Goal: Transaction & Acquisition: Purchase product/service

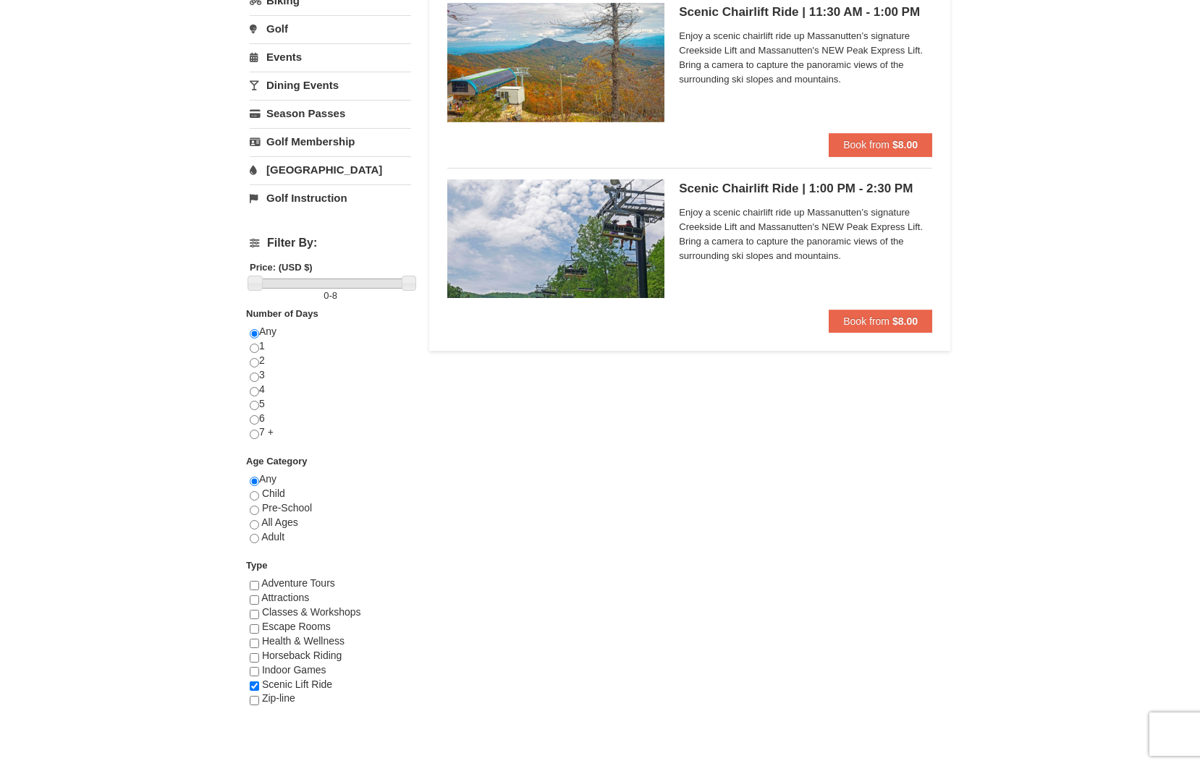
scroll to position [362, 0]
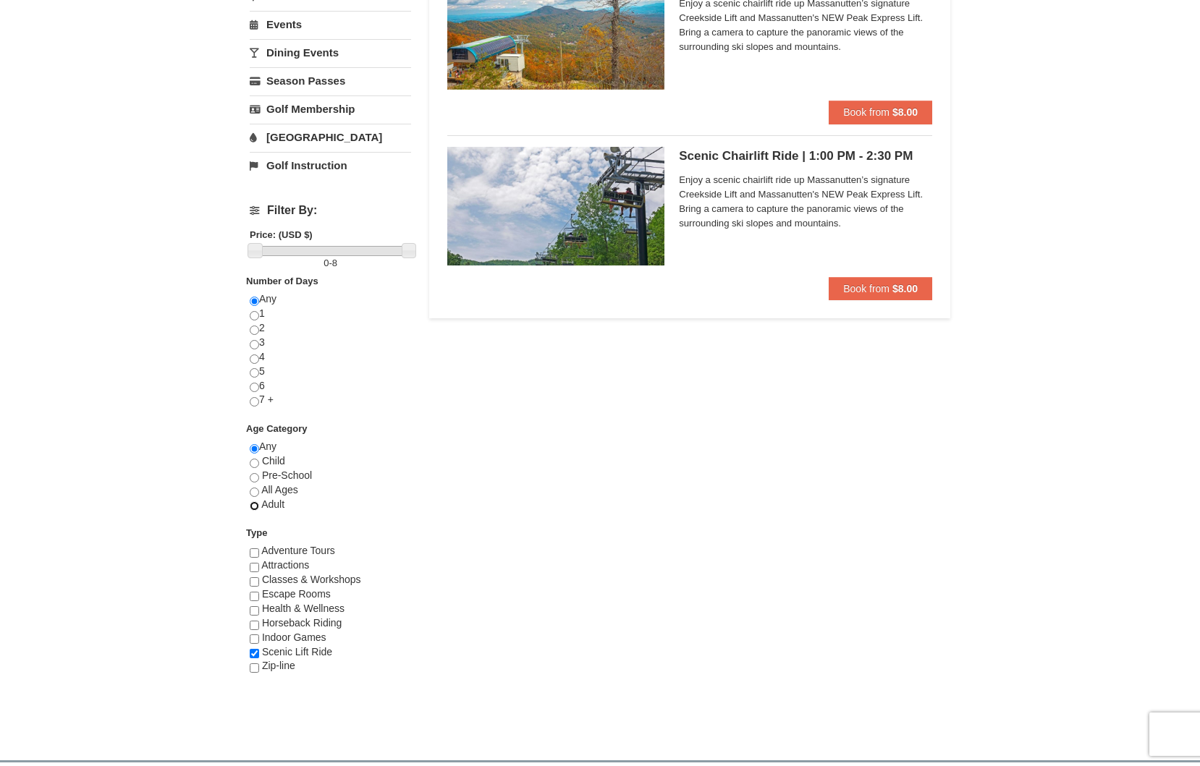
click at [254, 504] on input "radio" at bounding box center [254, 505] width 9 height 9
radio input "true"
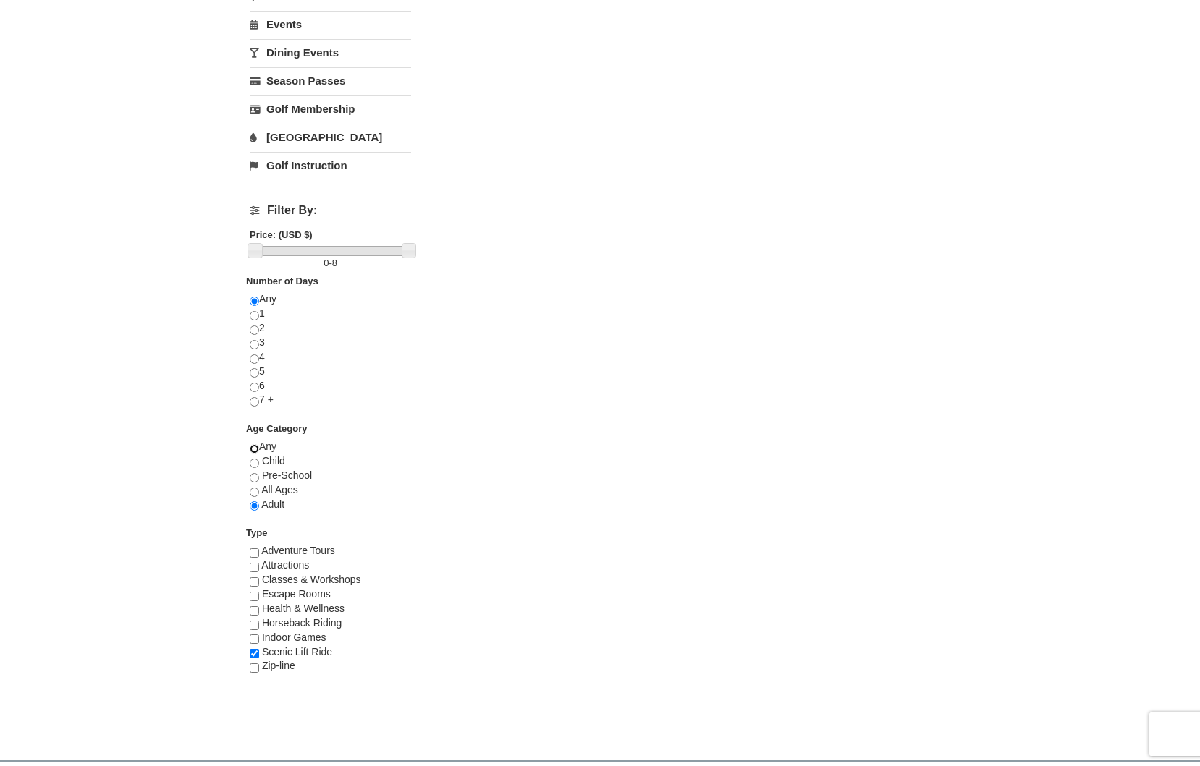
click at [251, 447] on input "radio" at bounding box center [254, 448] width 9 height 9
radio input "true"
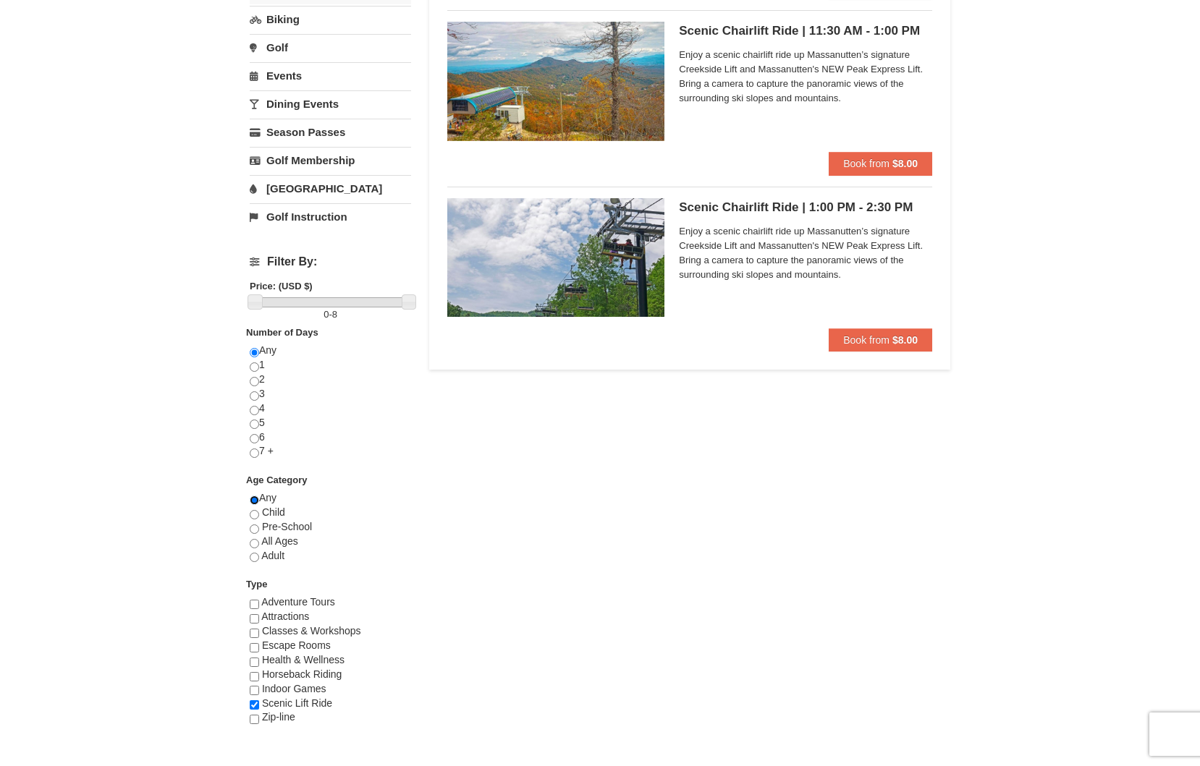
scroll to position [434, 0]
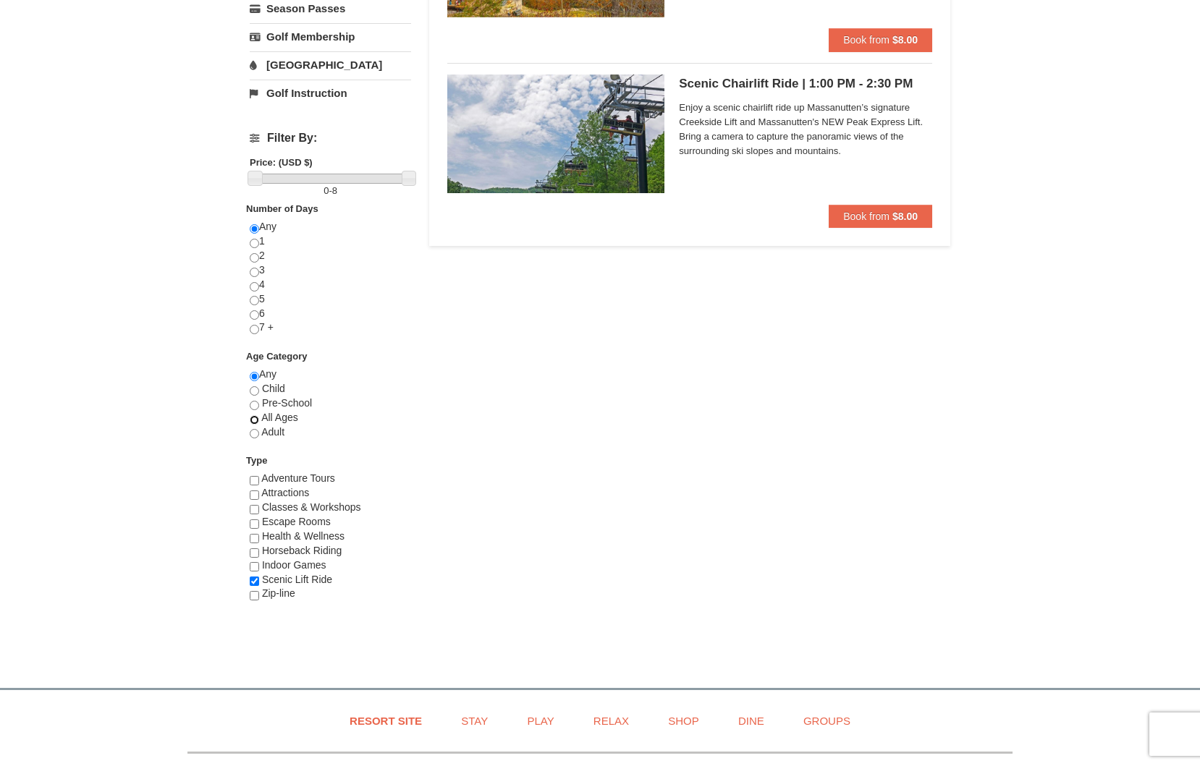
click at [254, 419] on input "radio" at bounding box center [254, 419] width 9 height 9
radio input "true"
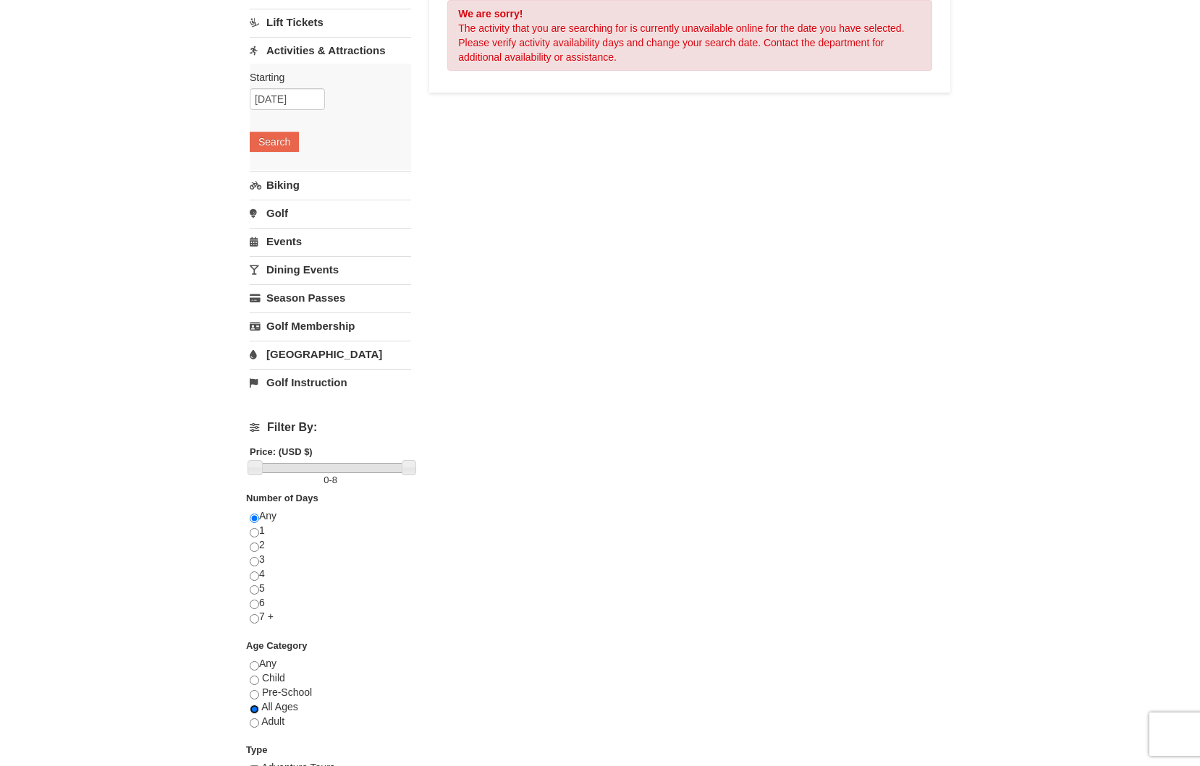
scroll to position [0, 0]
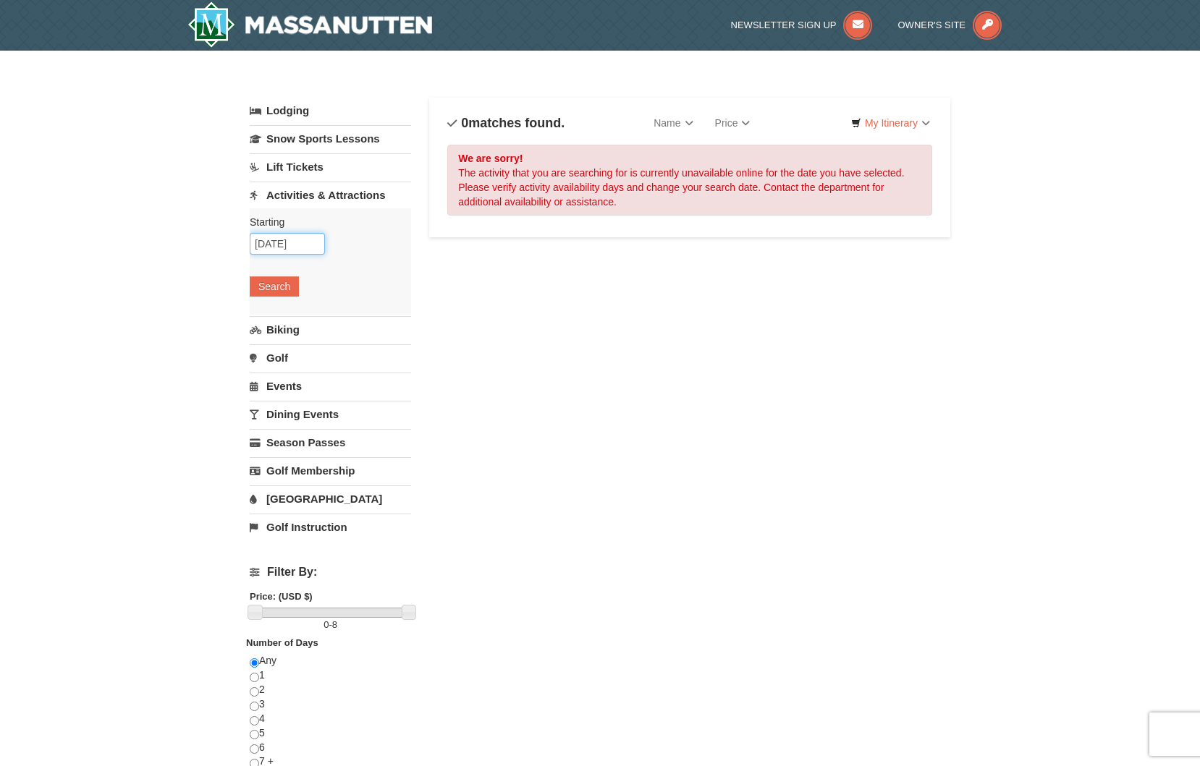
click at [310, 249] on input "09/27/2025" at bounding box center [287, 244] width 75 height 22
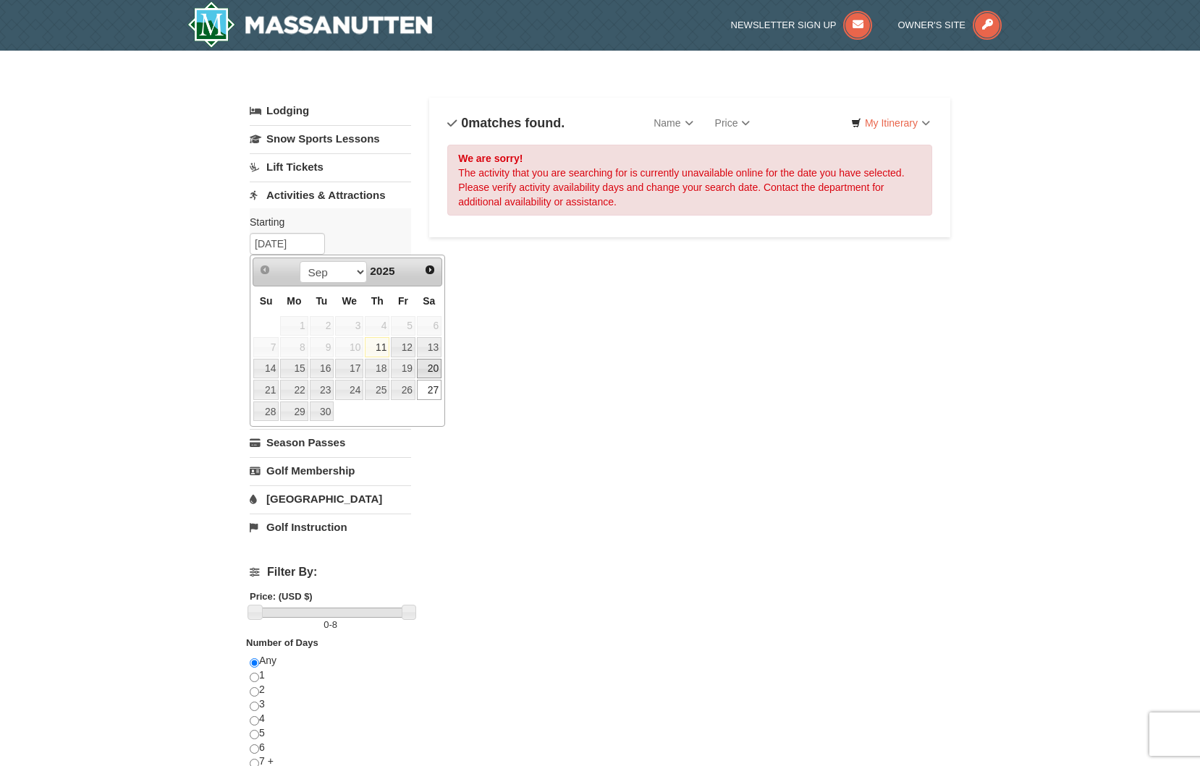
click at [425, 362] on link "20" at bounding box center [429, 369] width 25 height 20
type input "09/20/2025"
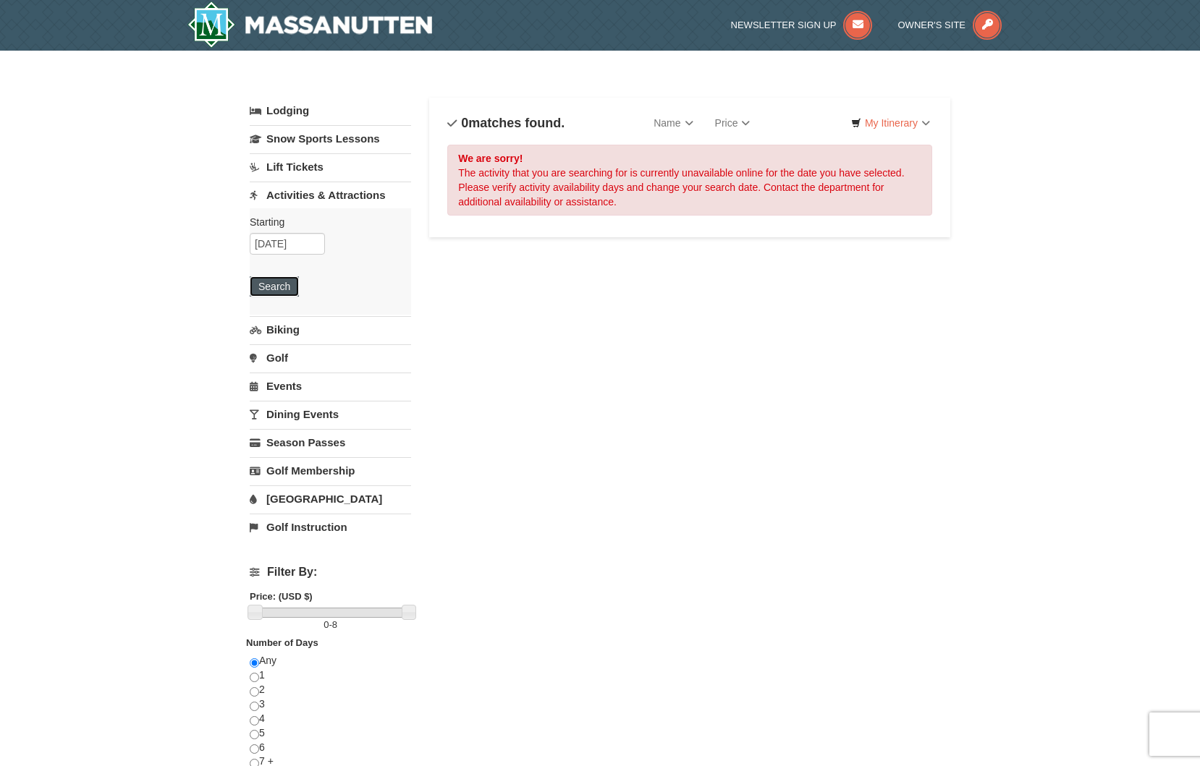
click at [266, 286] on button "Search" at bounding box center [274, 286] width 49 height 20
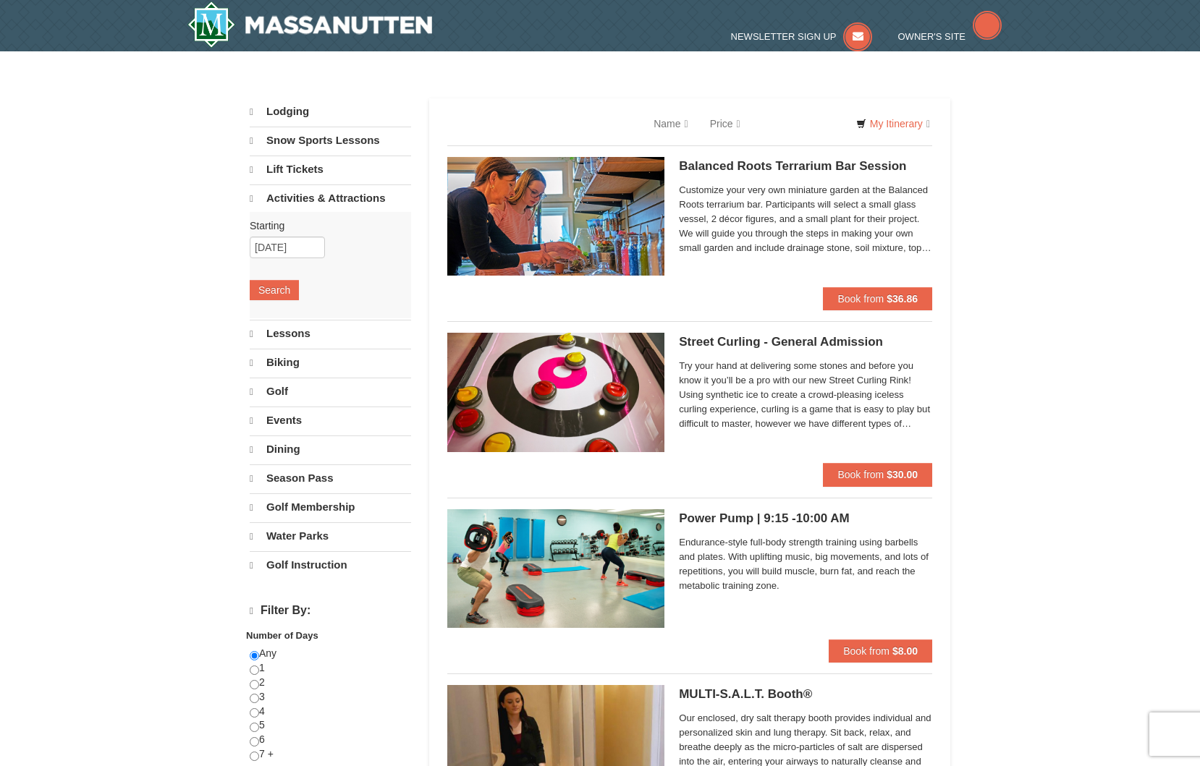
select select "9"
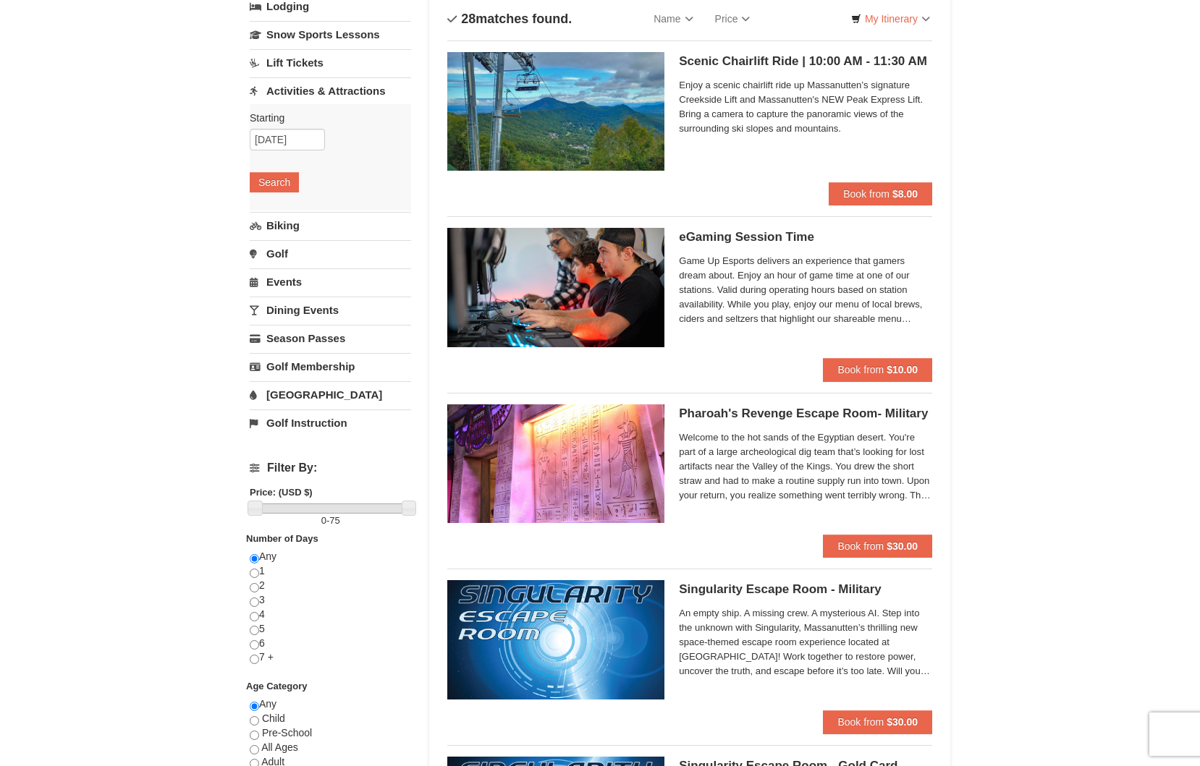
scroll to position [362, 0]
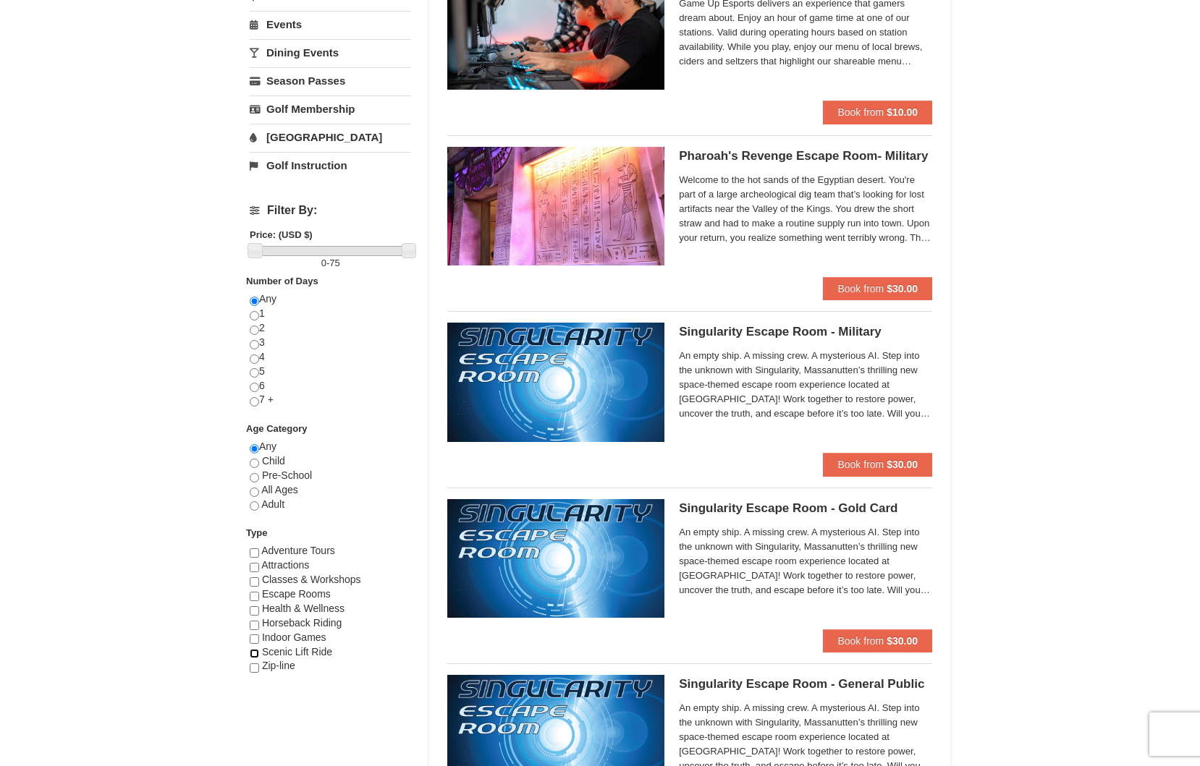
click at [250, 653] on input "checkbox" at bounding box center [254, 653] width 9 height 9
checkbox input "true"
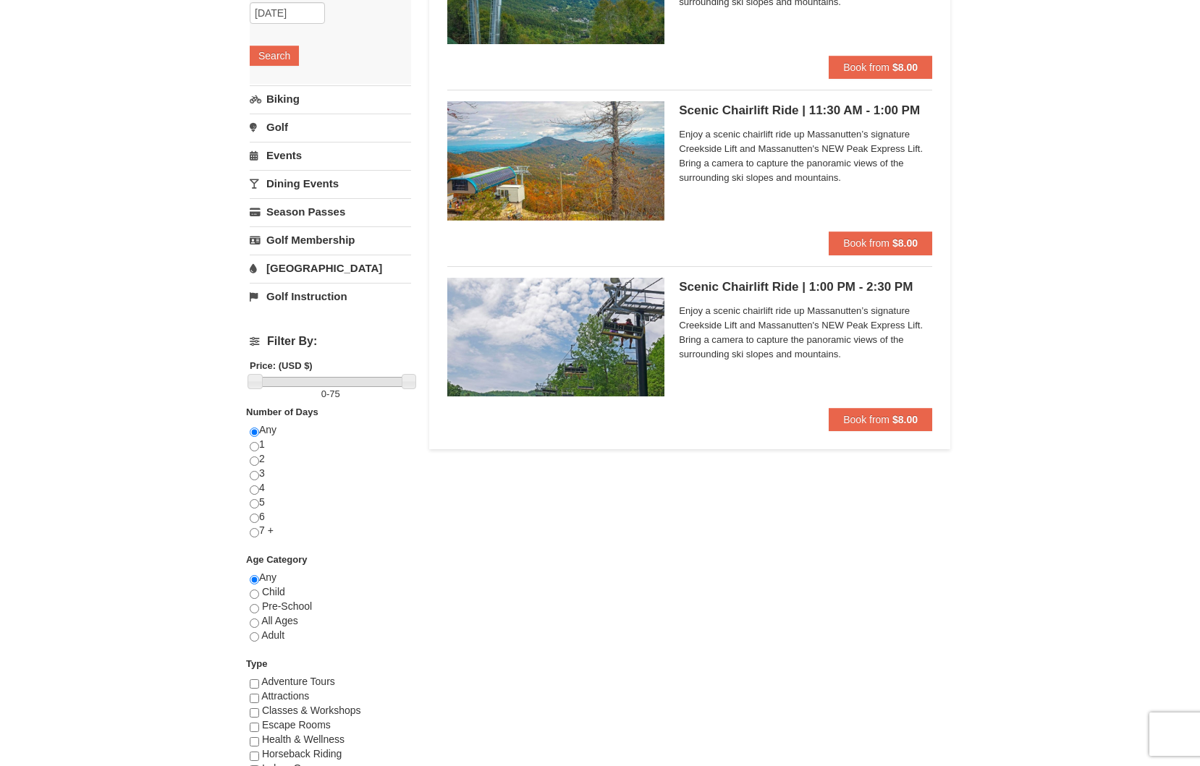
scroll to position [217, 0]
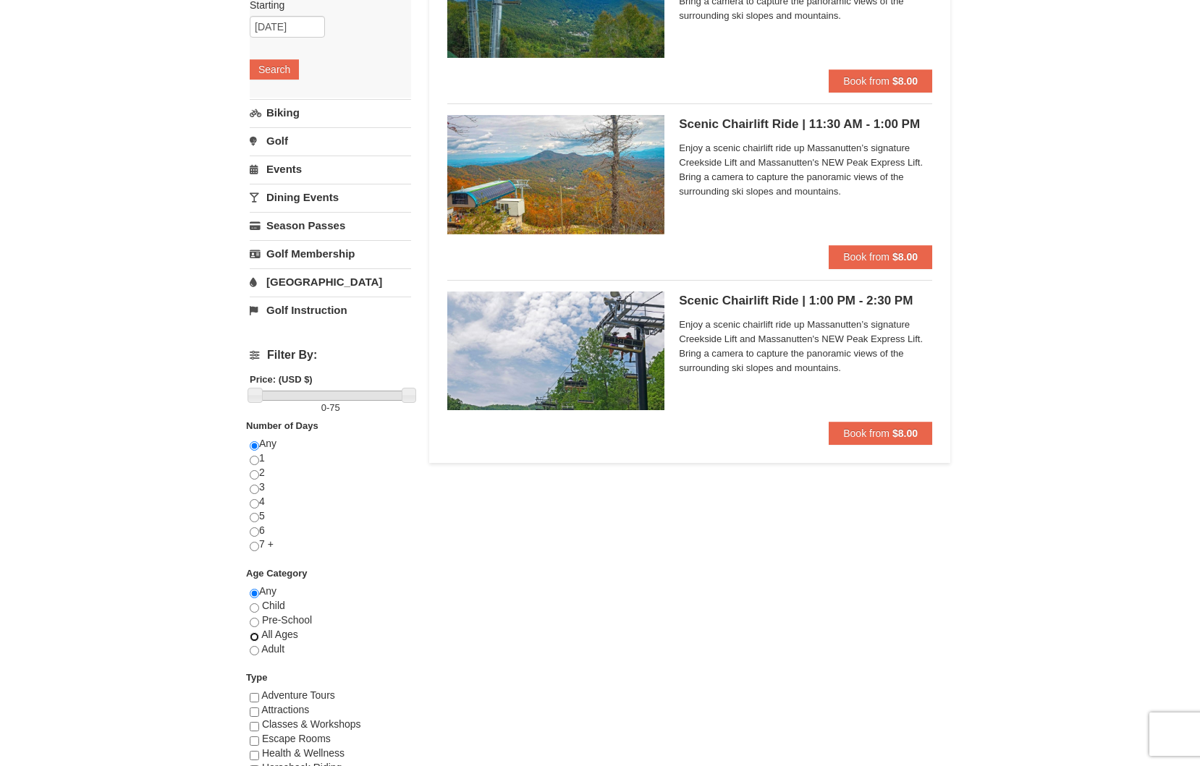
click at [255, 637] on input "radio" at bounding box center [254, 636] width 9 height 9
radio input "true"
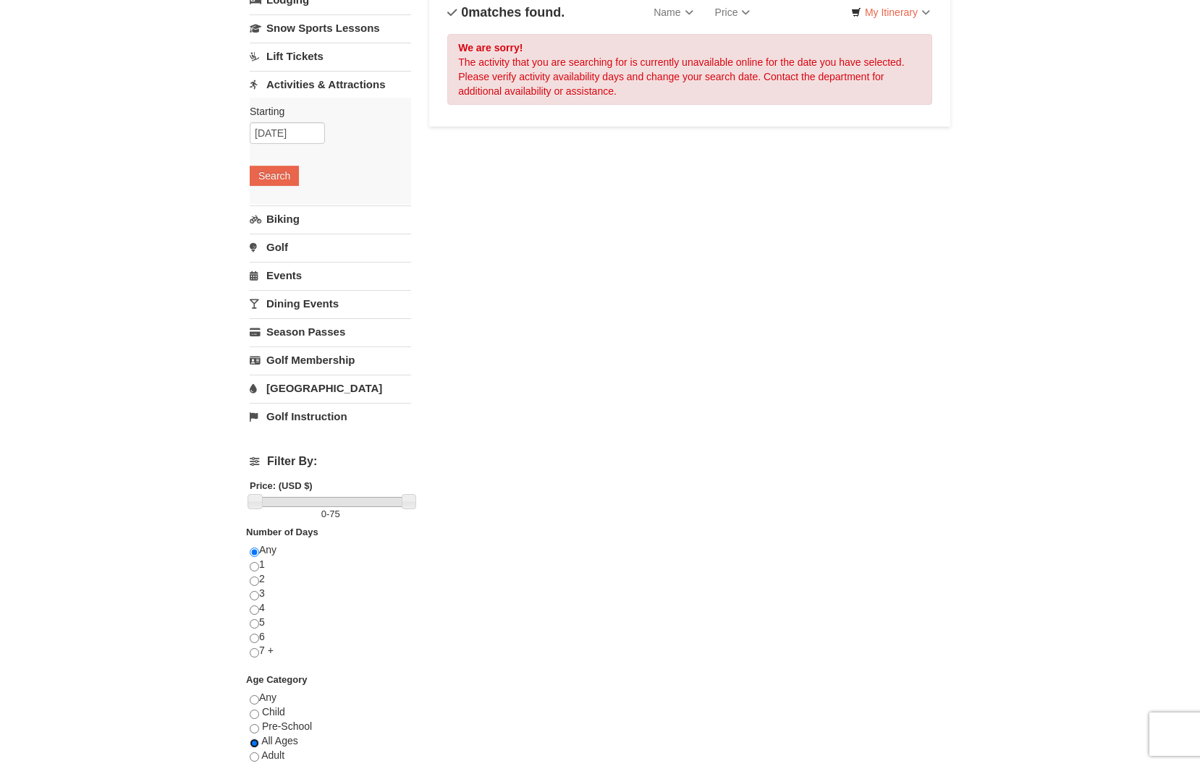
scroll to position [0, 0]
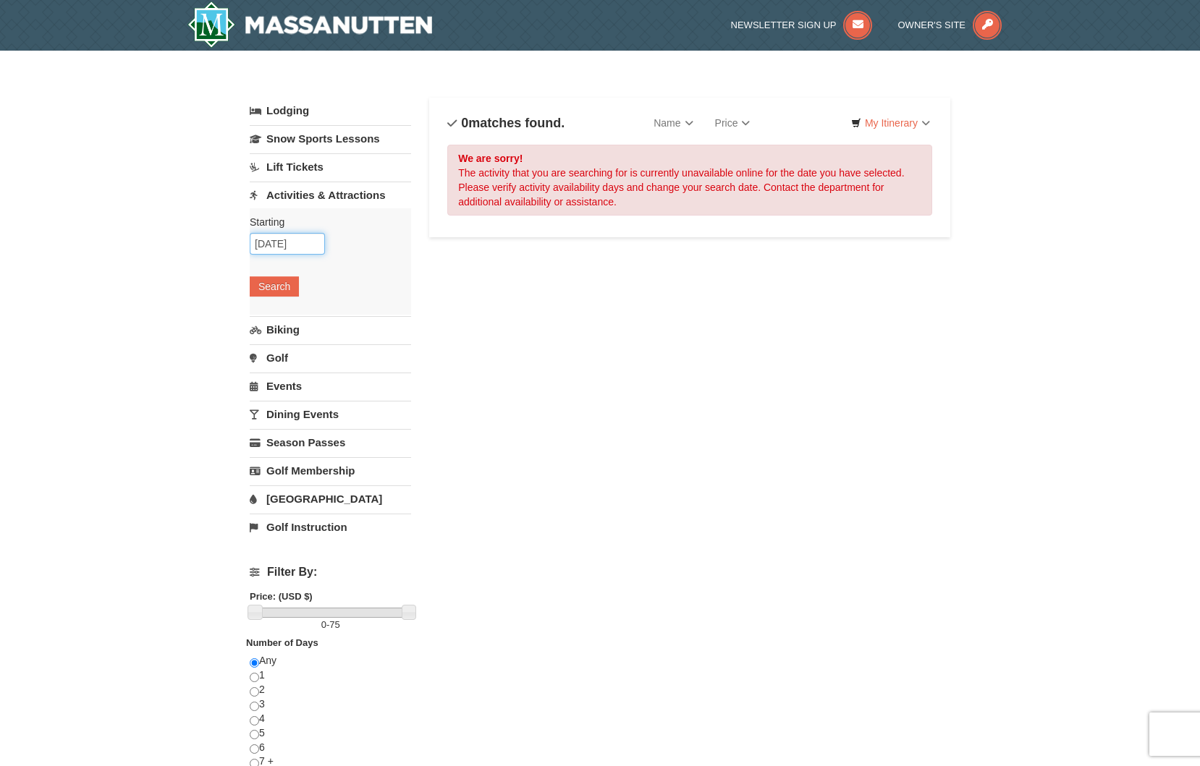
click at [314, 244] on input "09/20/2025" at bounding box center [287, 244] width 75 height 22
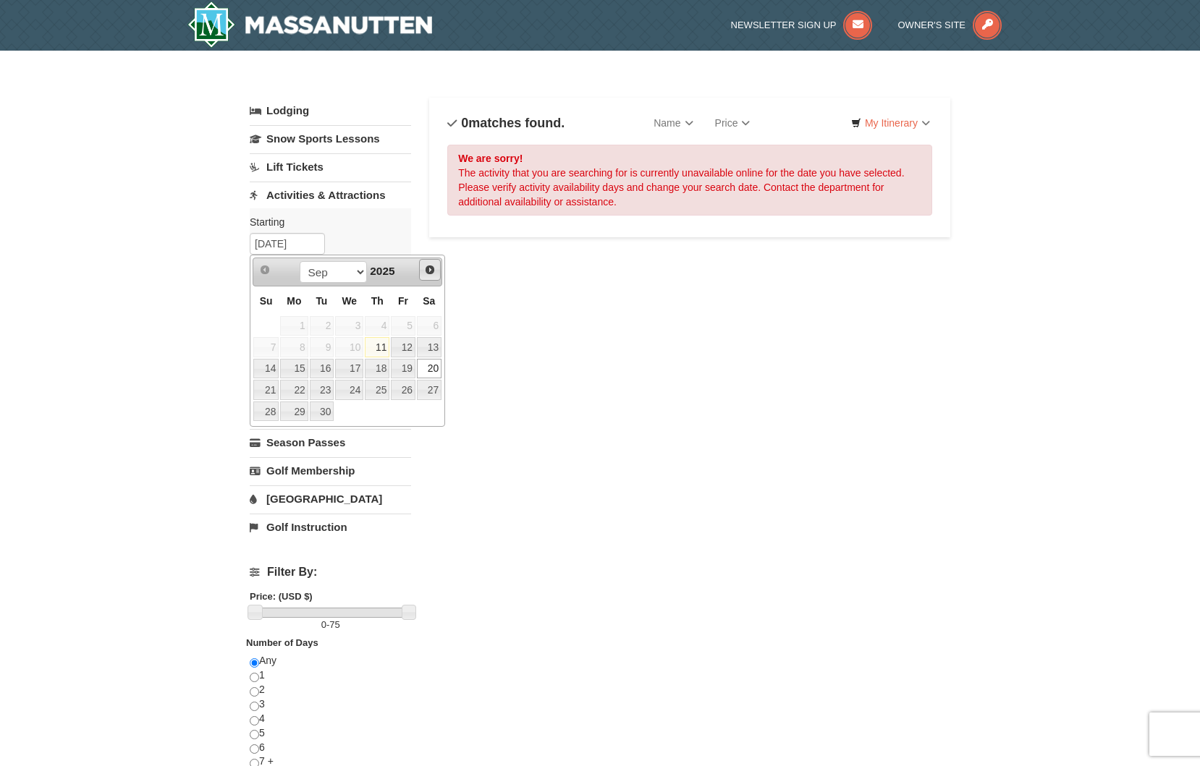
click at [428, 272] on span "Next" at bounding box center [430, 270] width 12 height 12
click at [425, 331] on link "4" at bounding box center [429, 326] width 25 height 20
type input "10/04/2025"
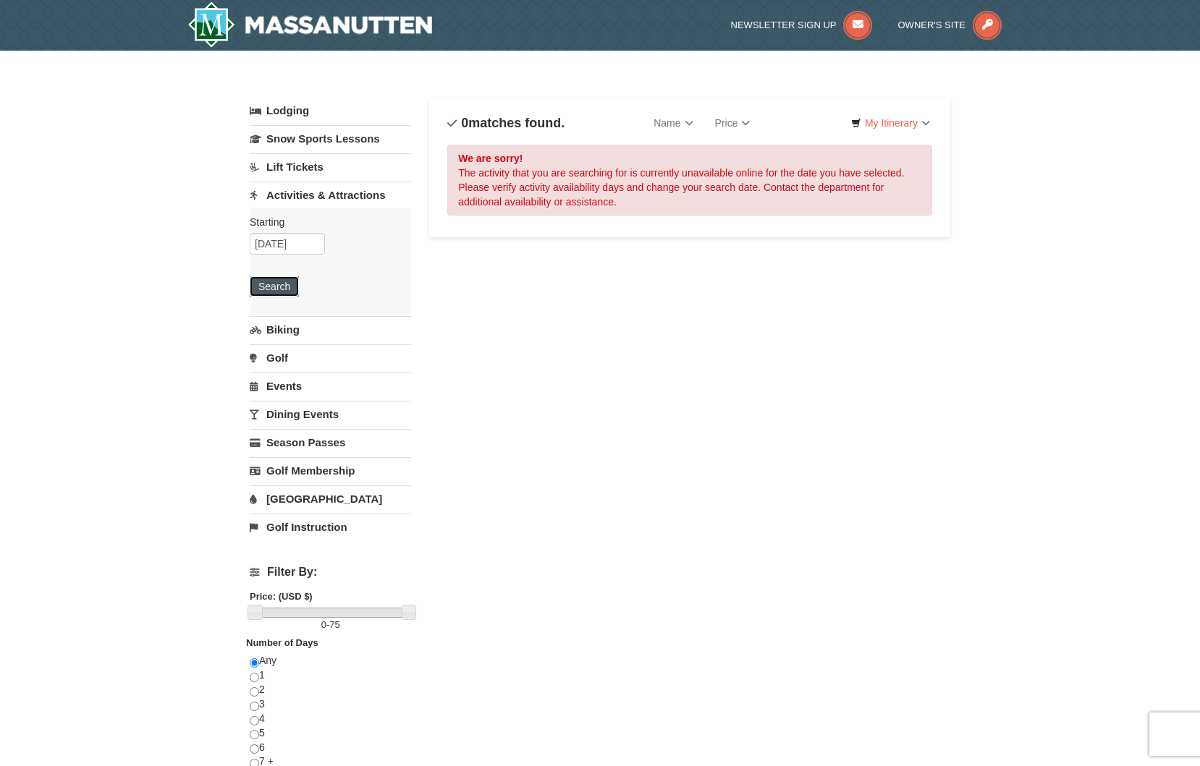
click at [290, 288] on button "Search" at bounding box center [274, 286] width 49 height 20
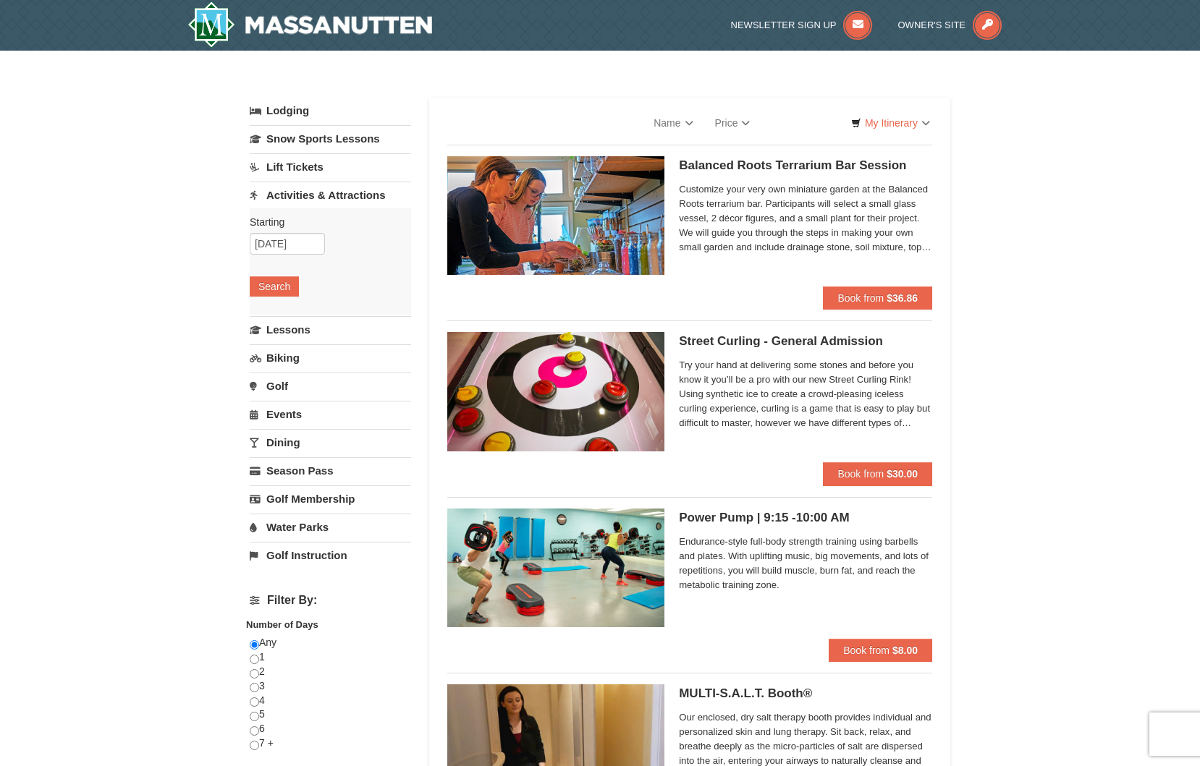
select select "9"
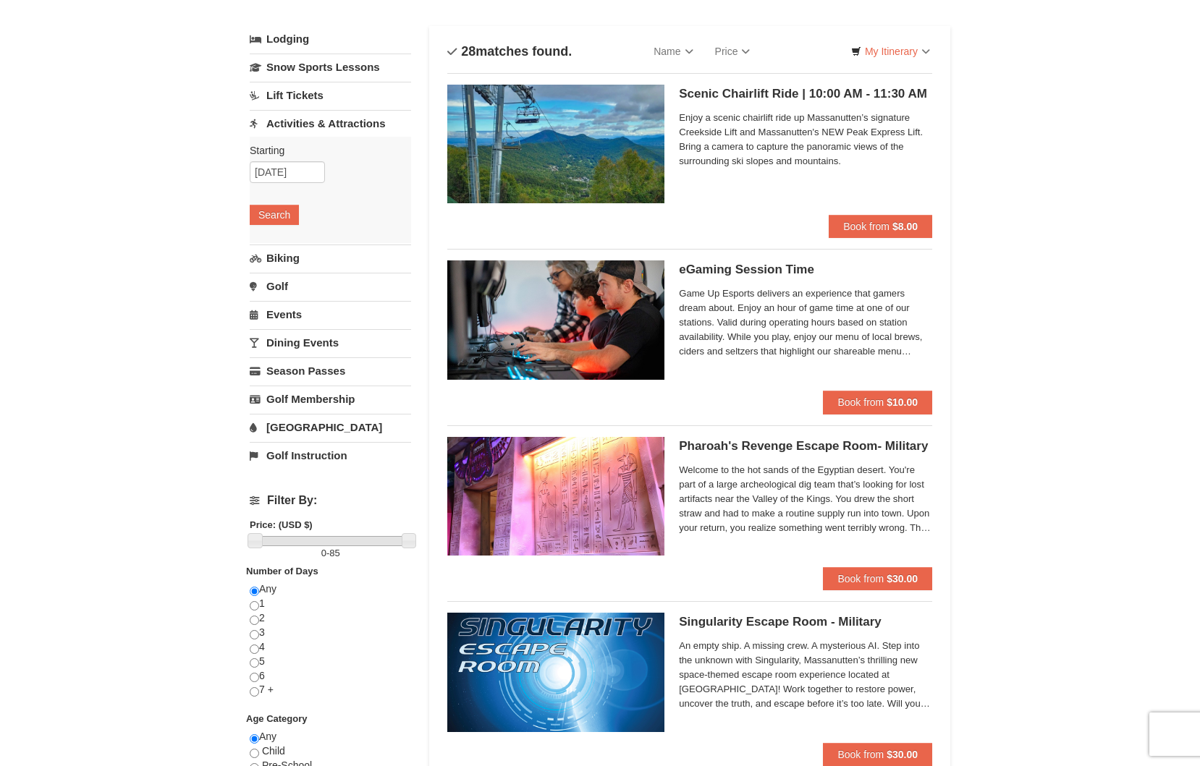
scroll to position [362, 0]
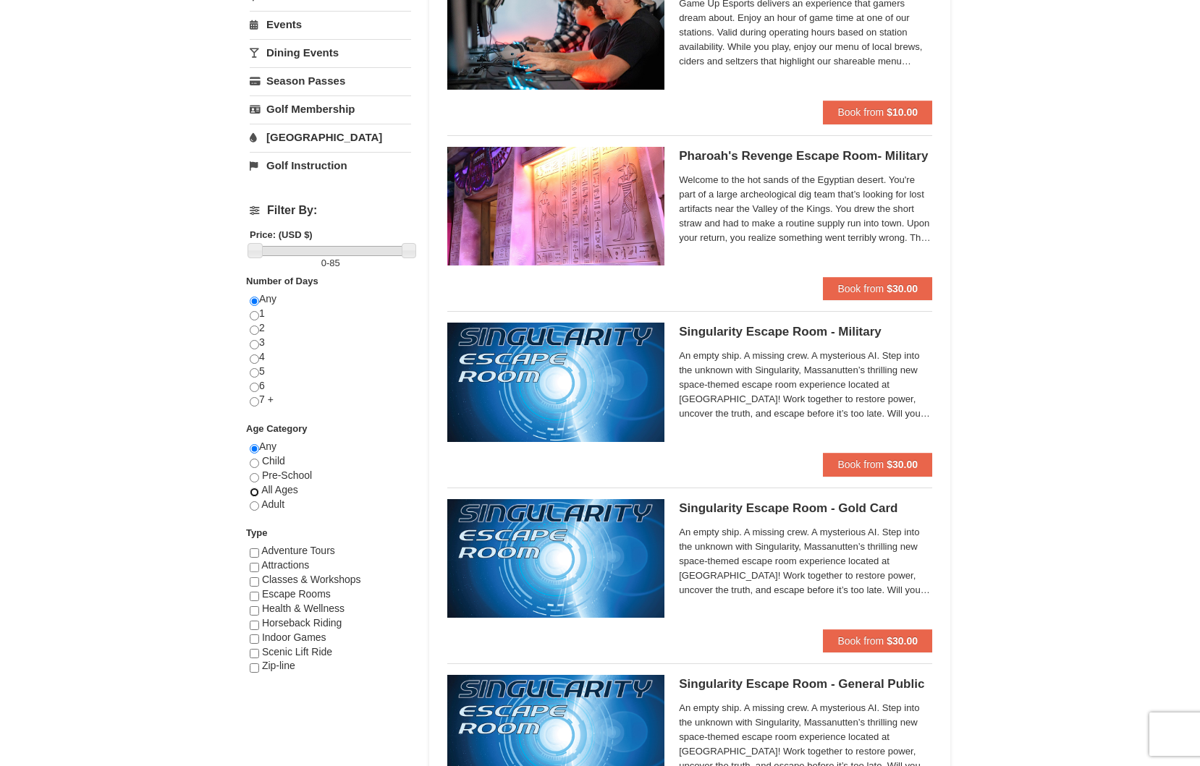
click at [255, 495] on input "radio" at bounding box center [254, 492] width 9 height 9
radio input "true"
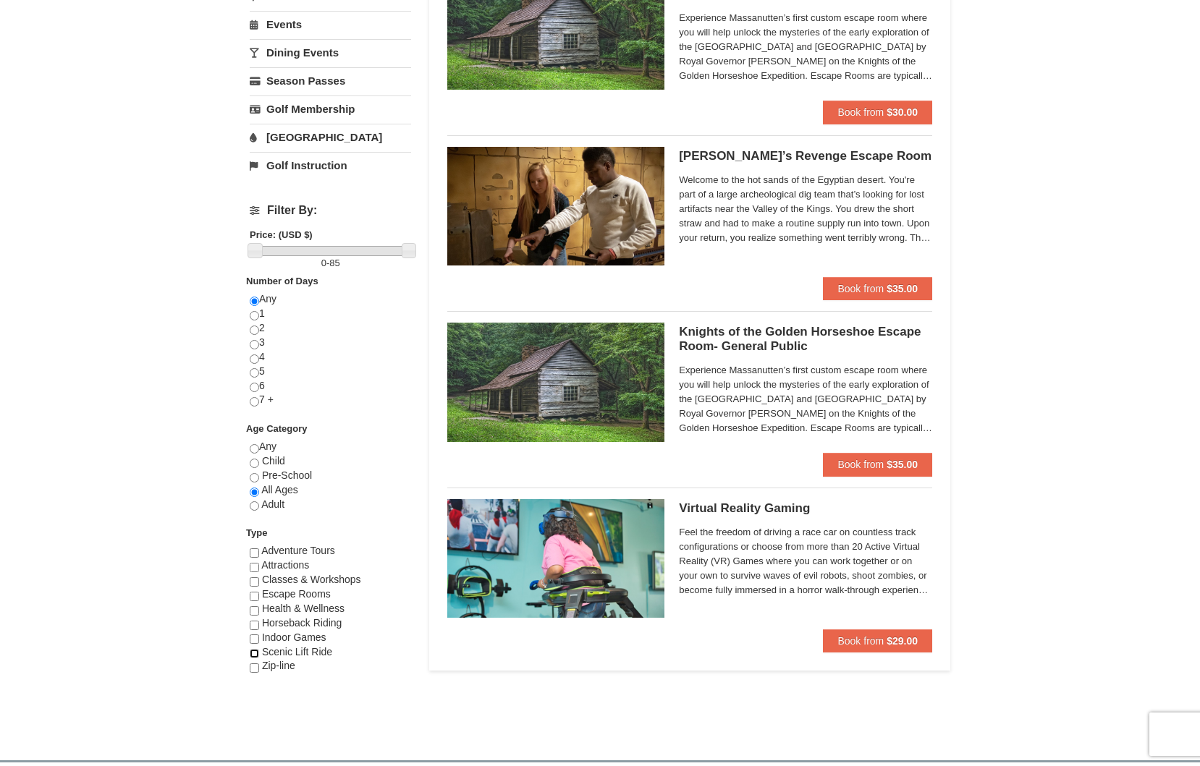
click at [255, 654] on input "checkbox" at bounding box center [254, 653] width 9 height 9
checkbox input "true"
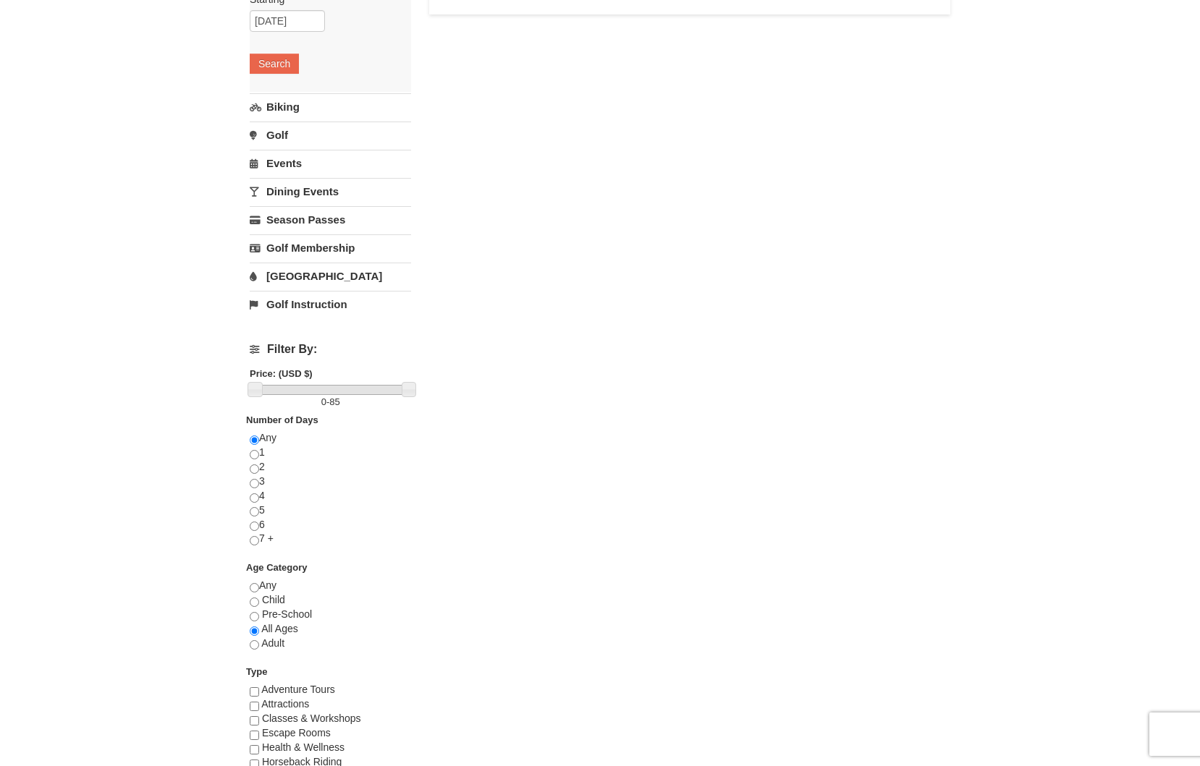
scroll to position [0, 0]
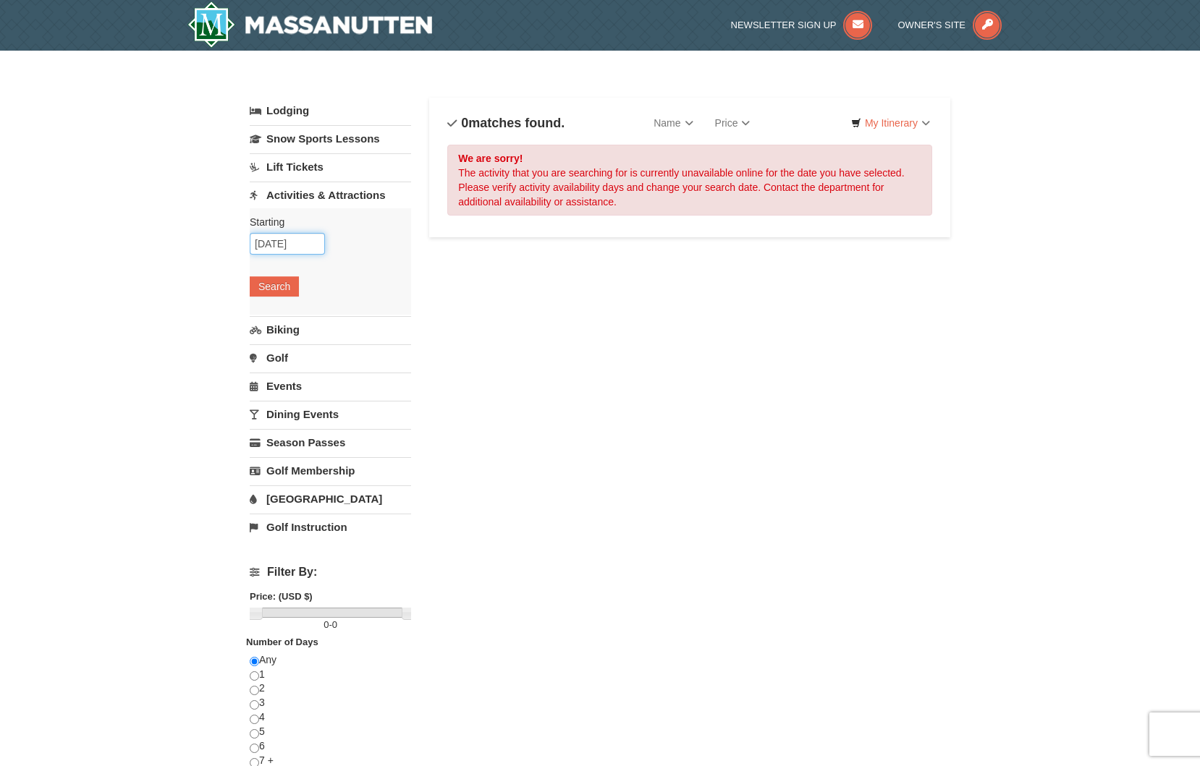
click at [278, 233] on input "[DATE]" at bounding box center [287, 244] width 75 height 22
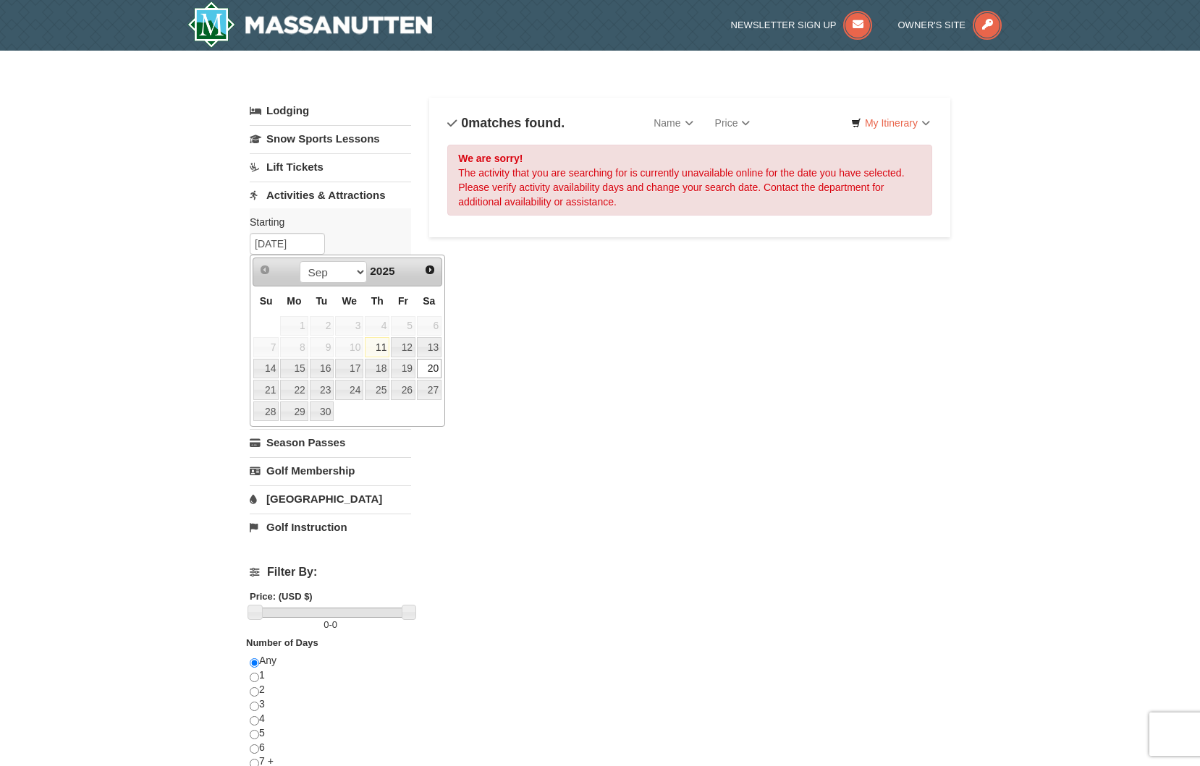
click at [385, 271] on span "2025" at bounding box center [382, 271] width 25 height 12
click at [425, 348] on link "13" at bounding box center [429, 347] width 25 height 20
type input "[DATE]"
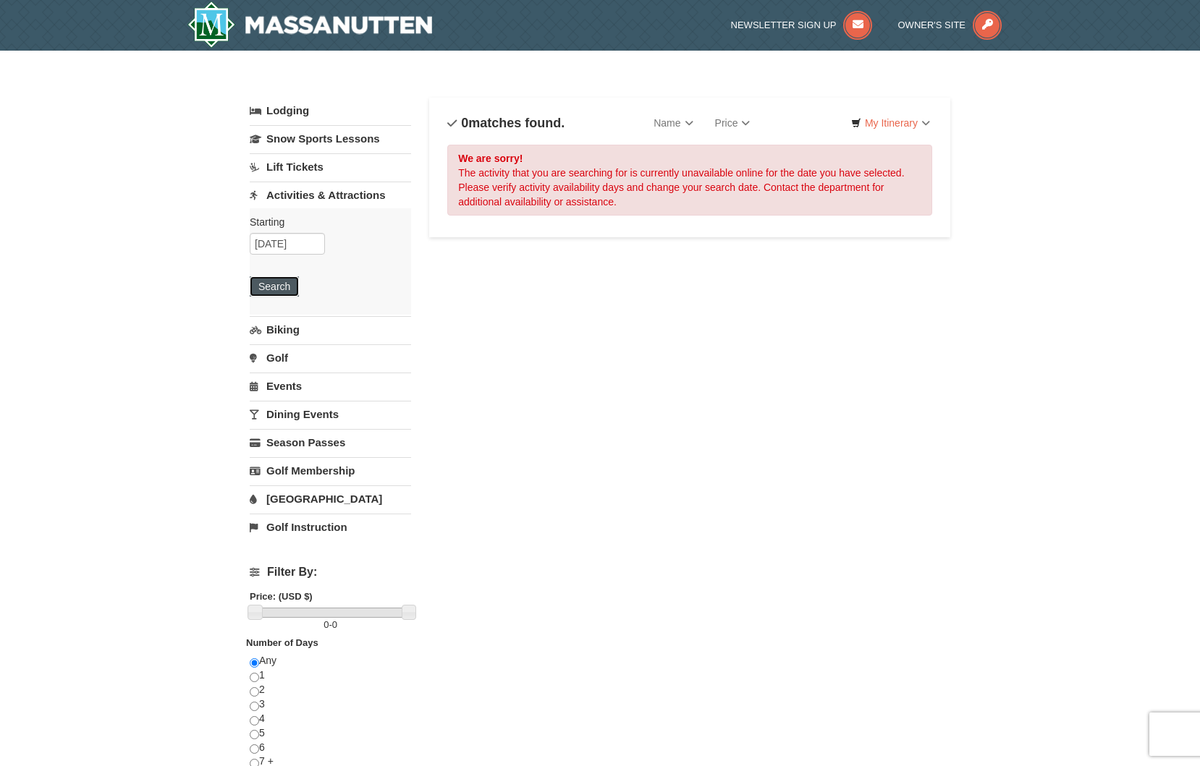
click at [271, 291] on button "Search" at bounding box center [274, 286] width 49 height 20
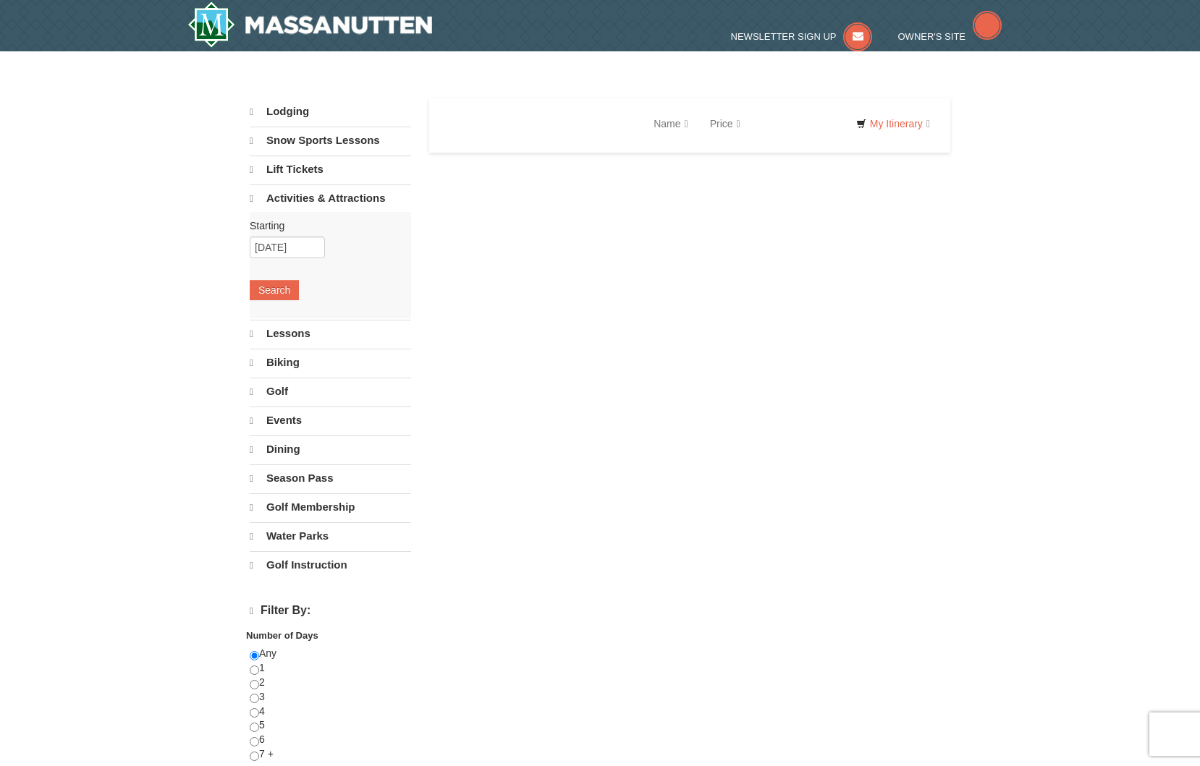
select select "9"
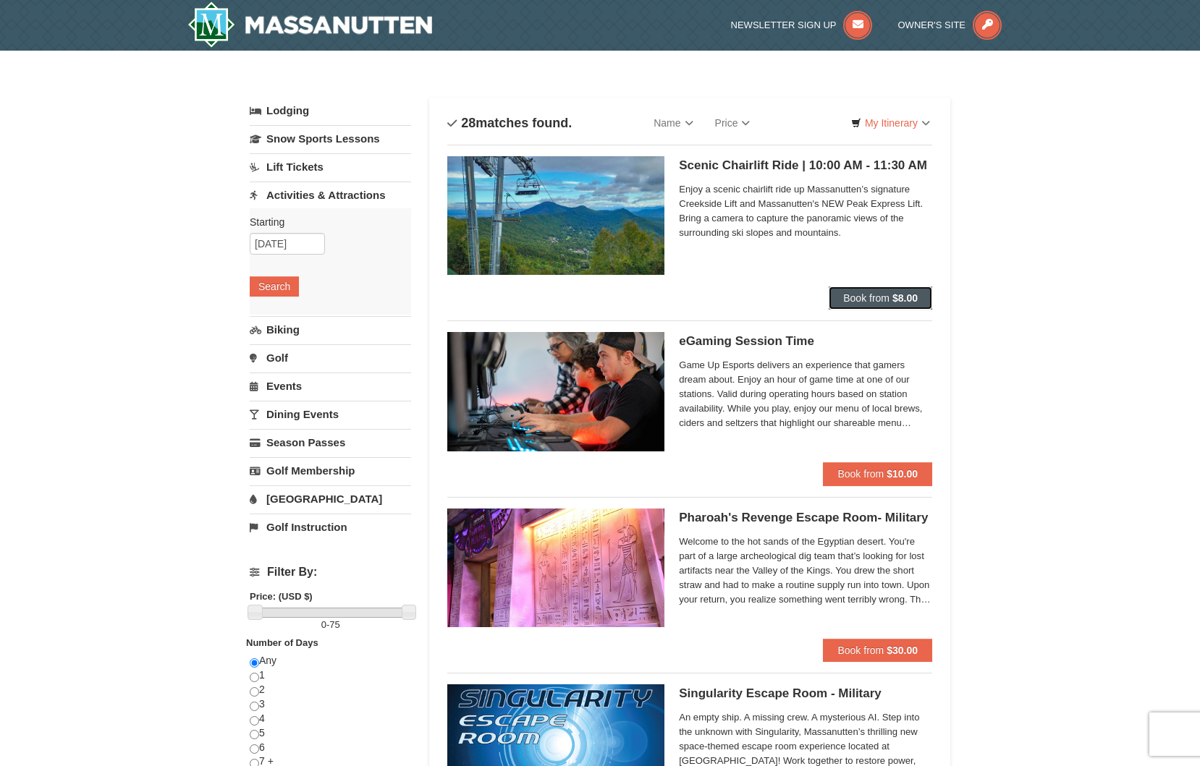
click at [904, 295] on strong "$8.00" at bounding box center [904, 298] width 25 height 12
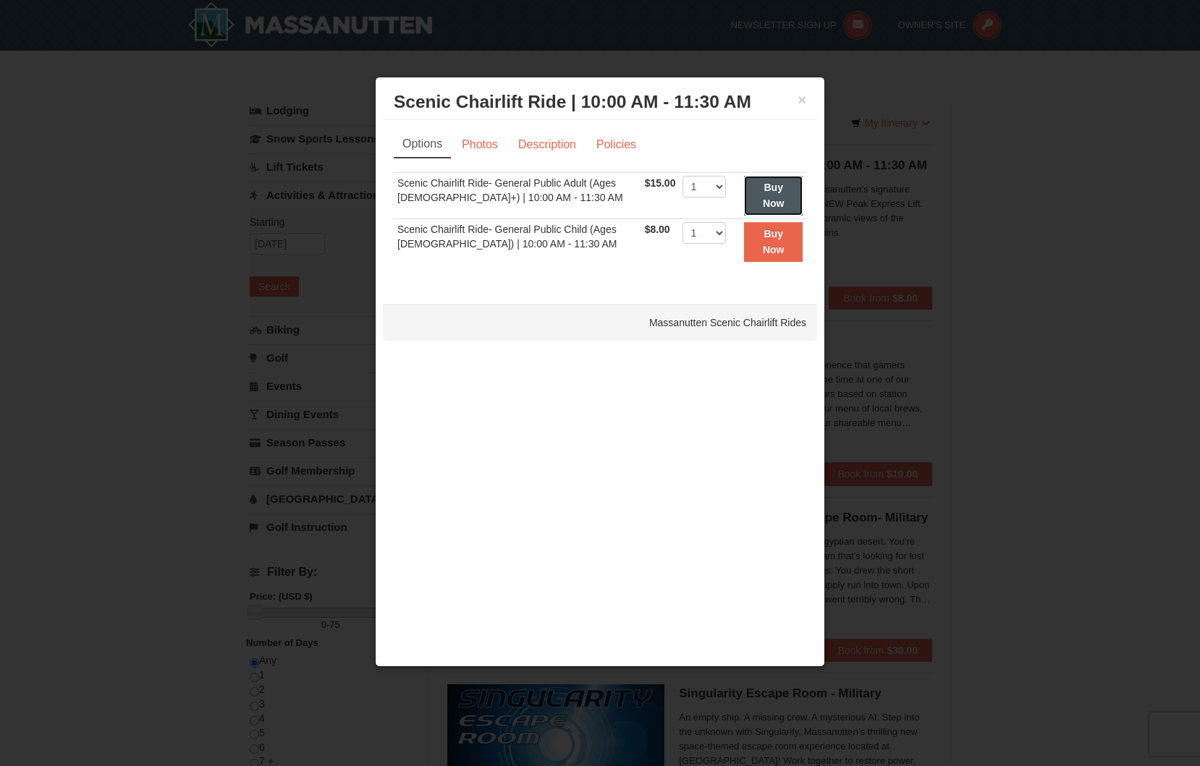
click at [763, 189] on strong "Buy Now" at bounding box center [774, 195] width 22 height 27
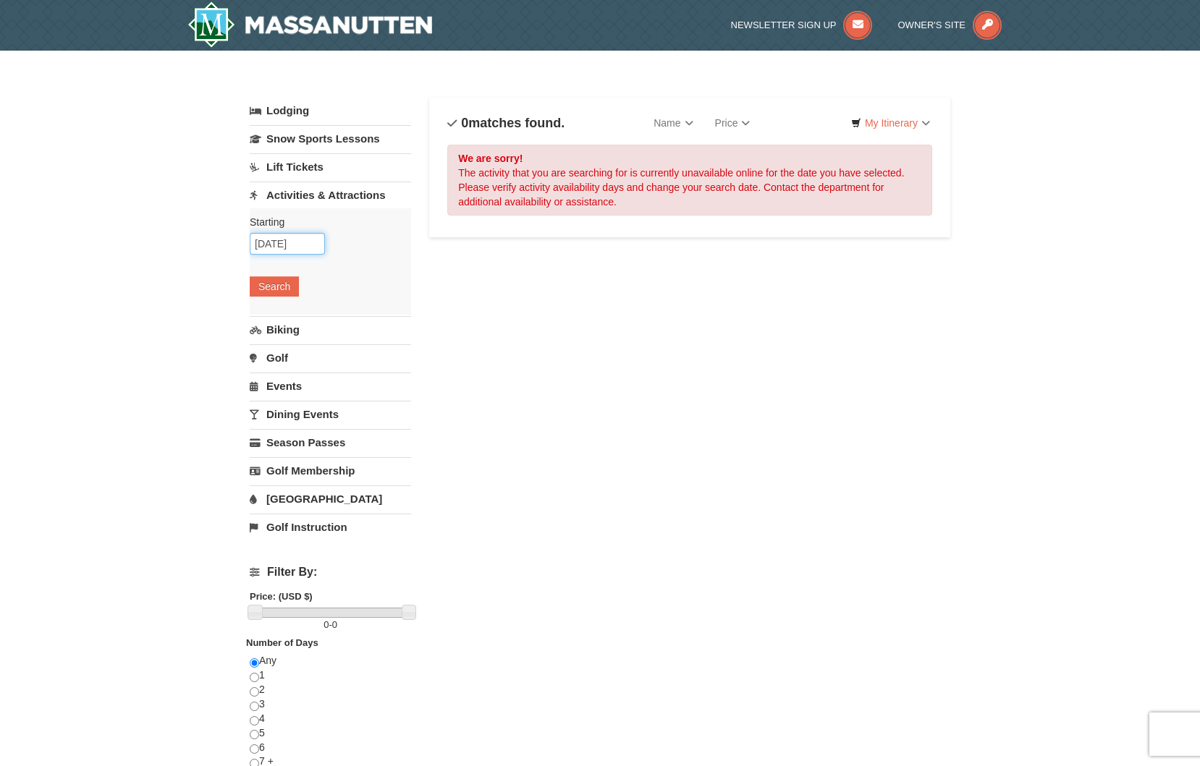
click at [297, 249] on input "09/20/2025" at bounding box center [287, 244] width 75 height 22
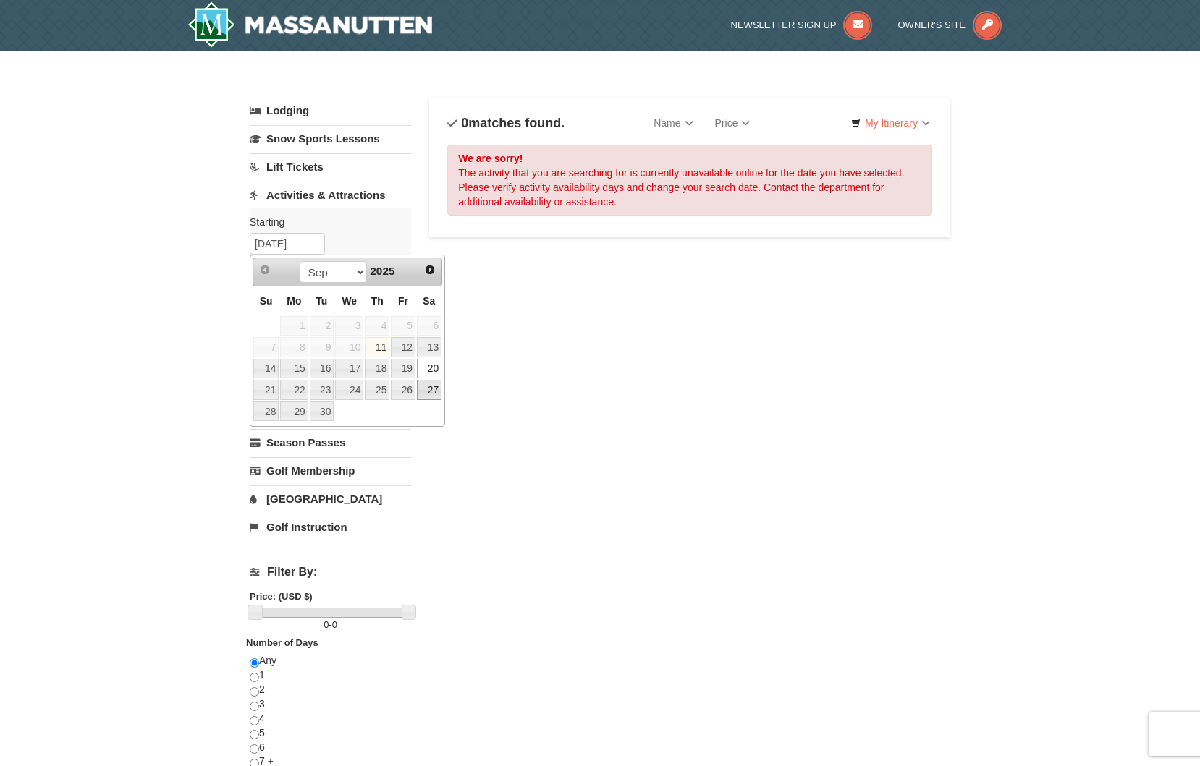
click at [437, 387] on link "27" at bounding box center [429, 390] width 25 height 20
type input "09/27/2025"
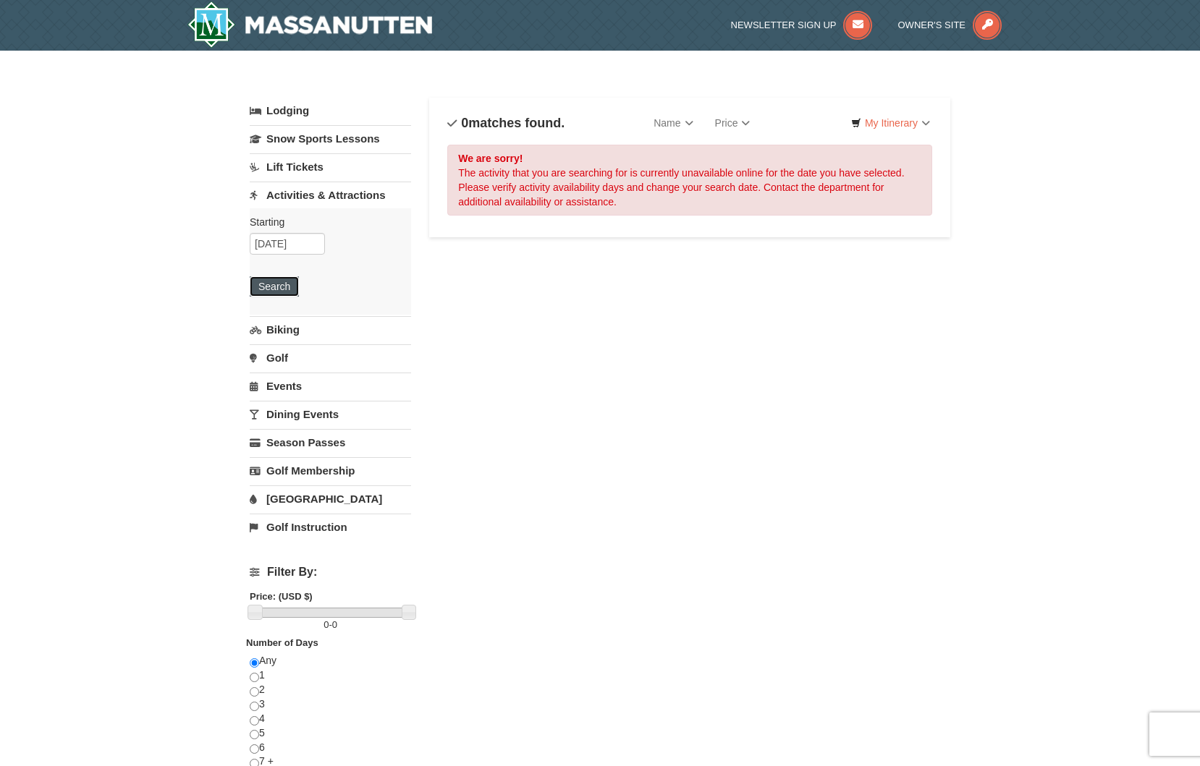
click button "Search"
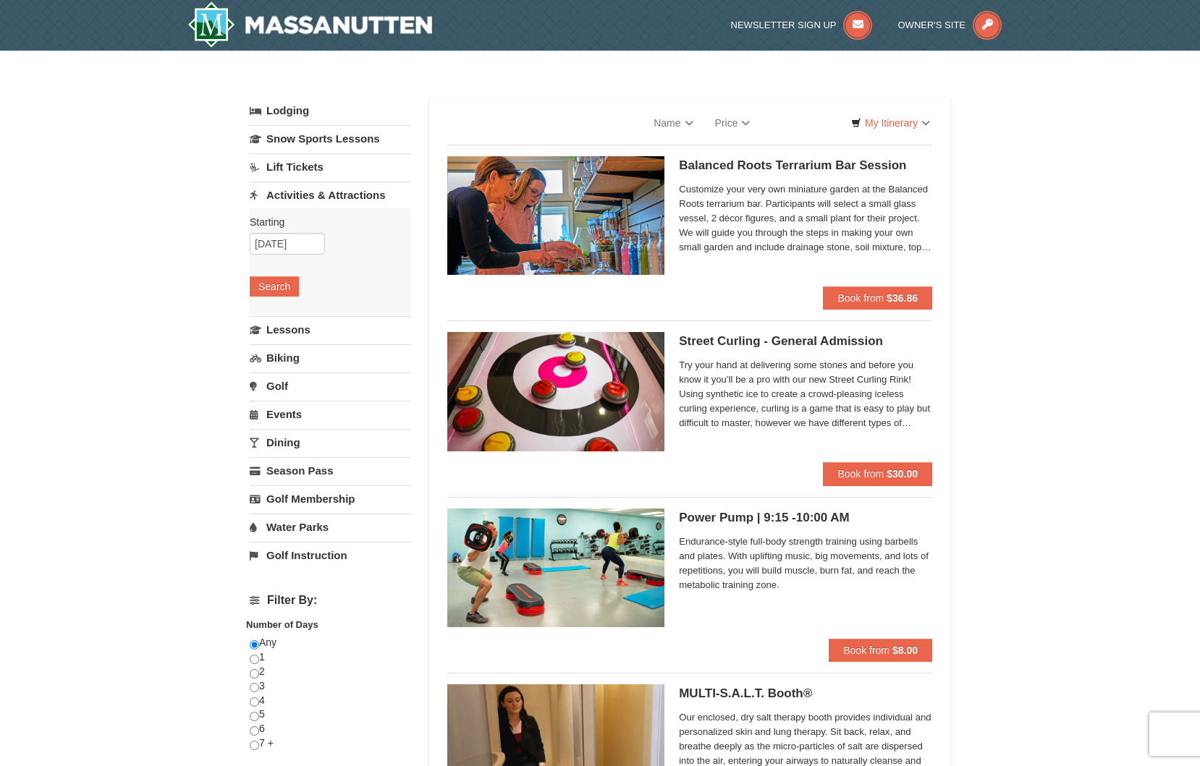
select select "9"
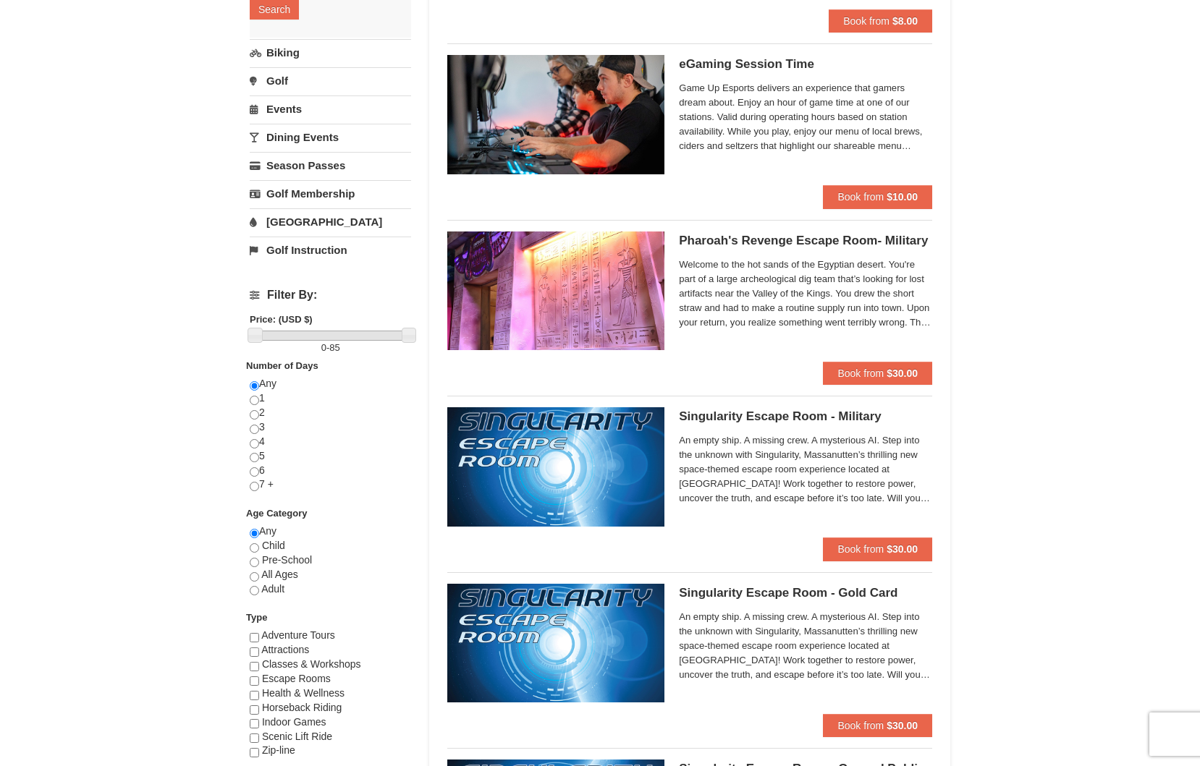
scroll to position [289, 0]
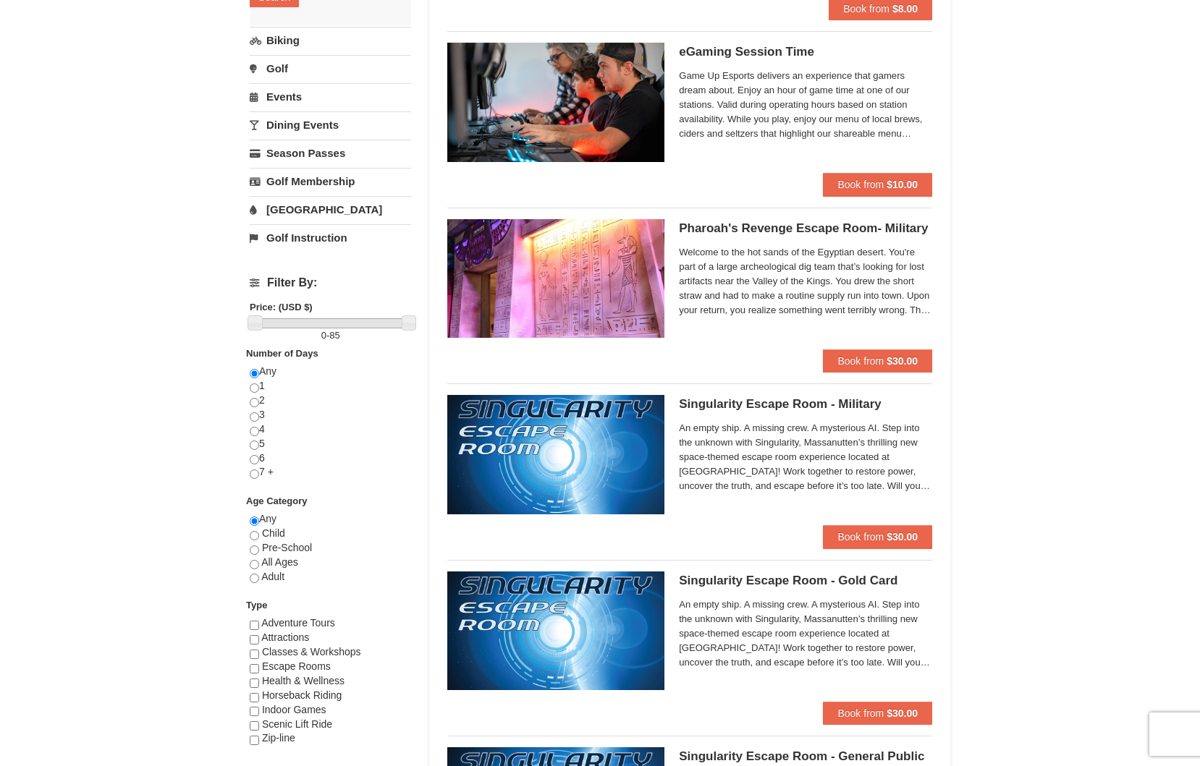
click at [259, 718] on div "Scenic Lift Ride" at bounding box center [330, 725] width 161 height 14
click at [256, 726] on input "checkbox" at bounding box center [254, 725] width 9 height 9
checkbox input "true"
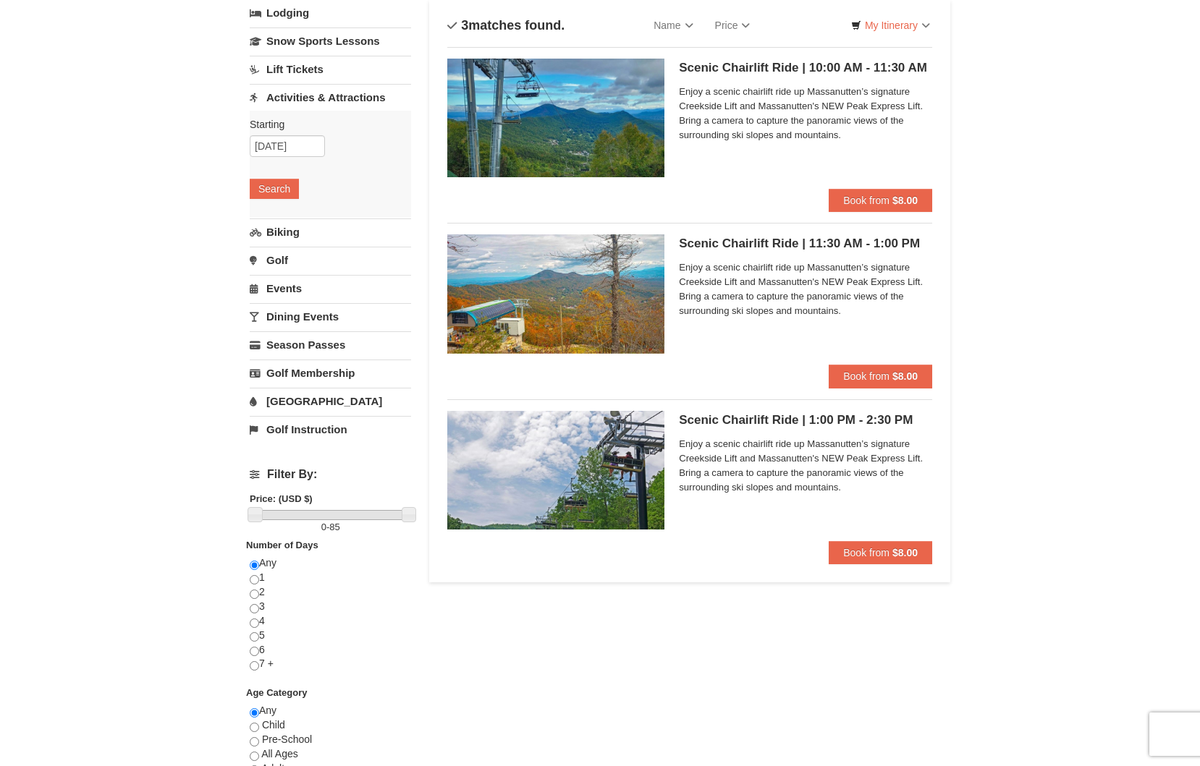
scroll to position [72, 0]
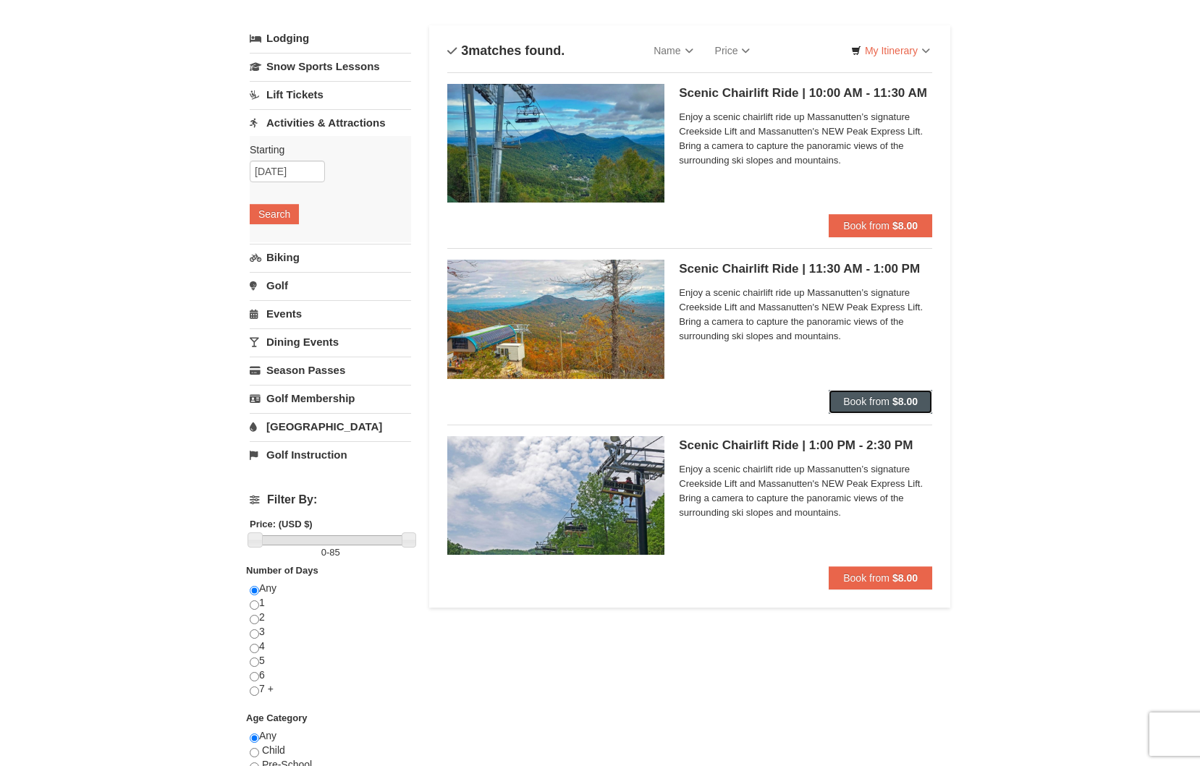
click at [898, 407] on strong "$8.00" at bounding box center [904, 402] width 25 height 12
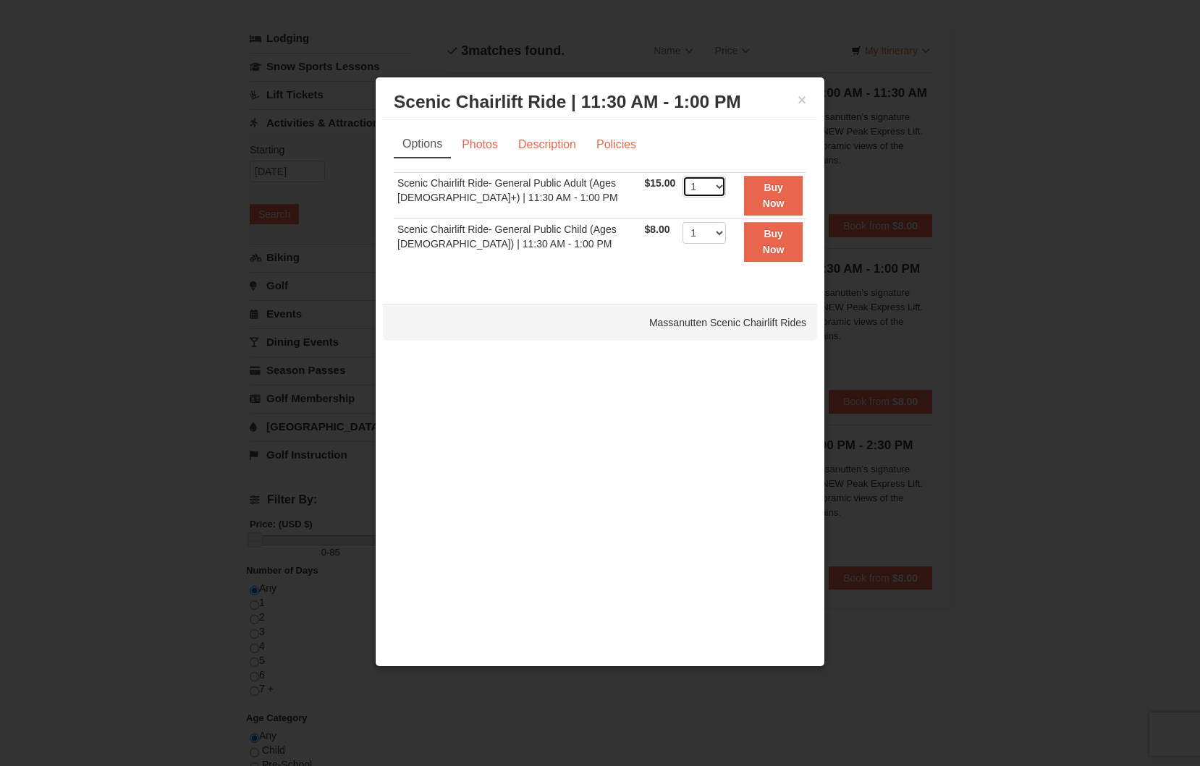
click at [712, 194] on select "1 2 3 4 5 6 7 8 9 10 11 12 13 14 15 16 17 18 19 20 21 22" at bounding box center [703, 187] width 43 height 22
select select "2"
click at [682, 176] on select "1 2 3 4 5 6 7 8 9 10 11 12 13 14 15 16 17 18 19 20 21 22" at bounding box center [703, 187] width 43 height 22
click at [765, 195] on button "Buy Now" at bounding box center [773, 196] width 59 height 40
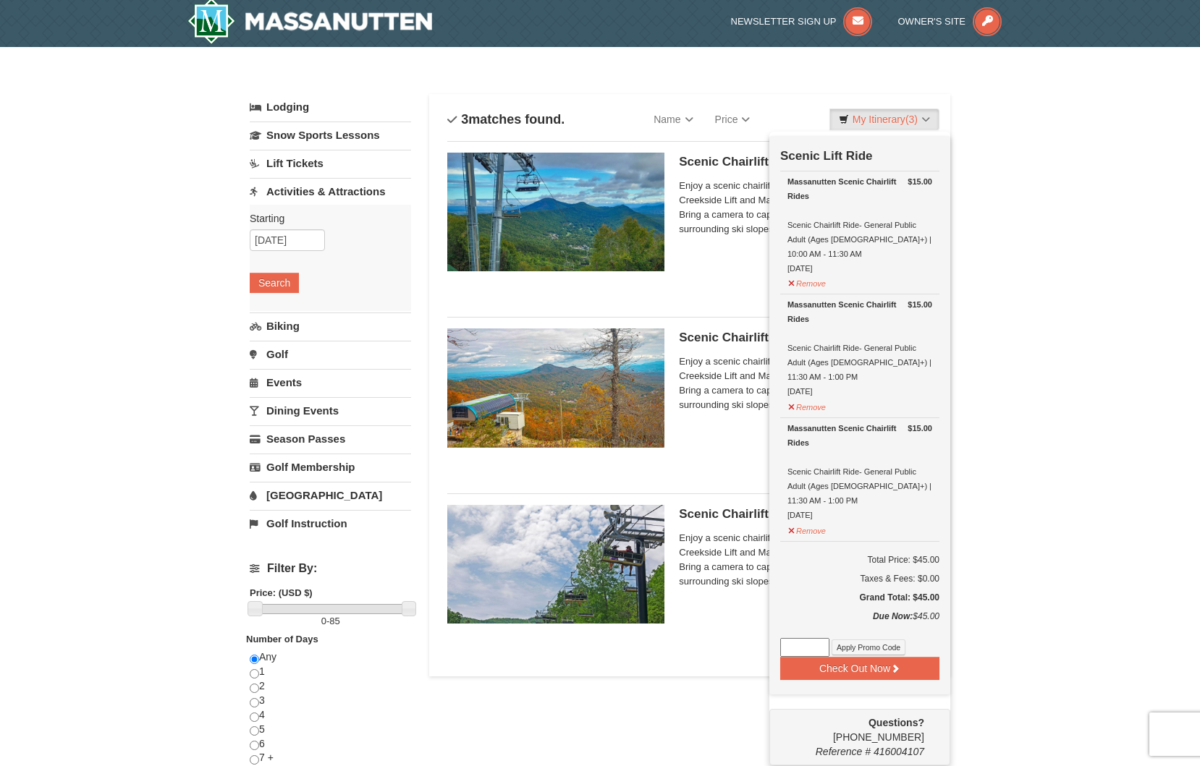
scroll to position [4, 0]
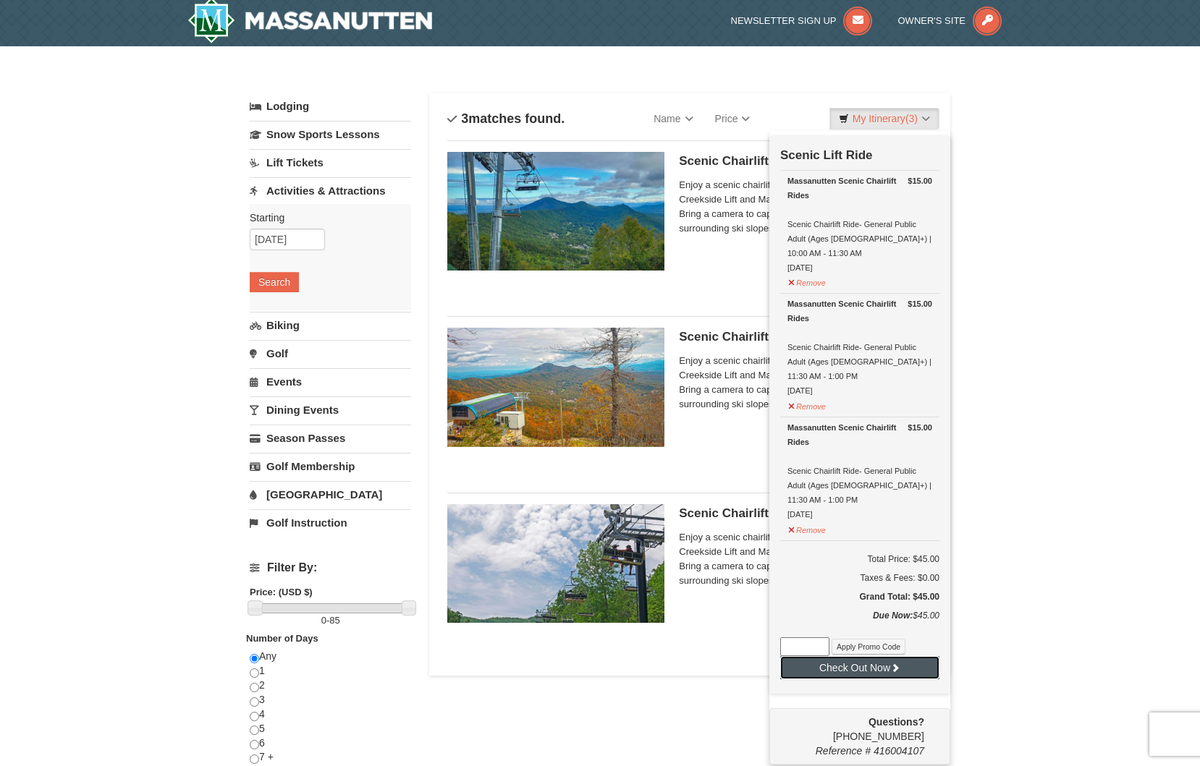
click at [874, 656] on button "Check Out Now" at bounding box center [859, 667] width 159 height 23
